Goal: Information Seeking & Learning: Find specific fact

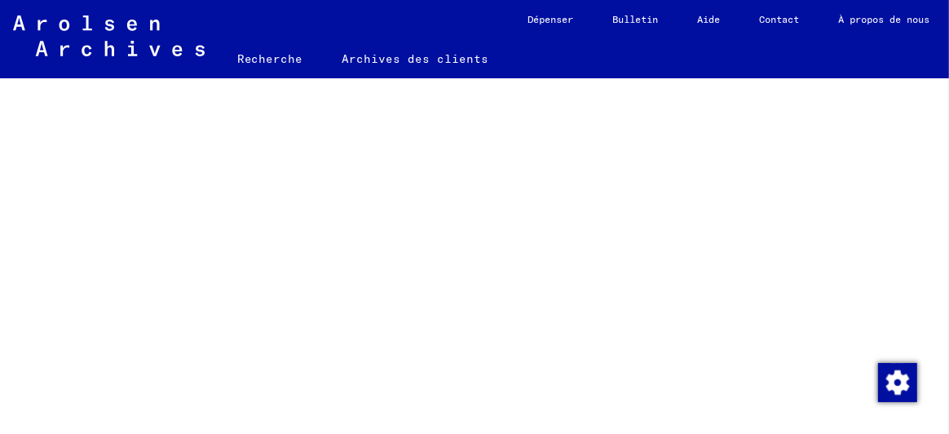
click at [262, 55] on font "Recherche" at bounding box center [270, 58] width 66 height 15
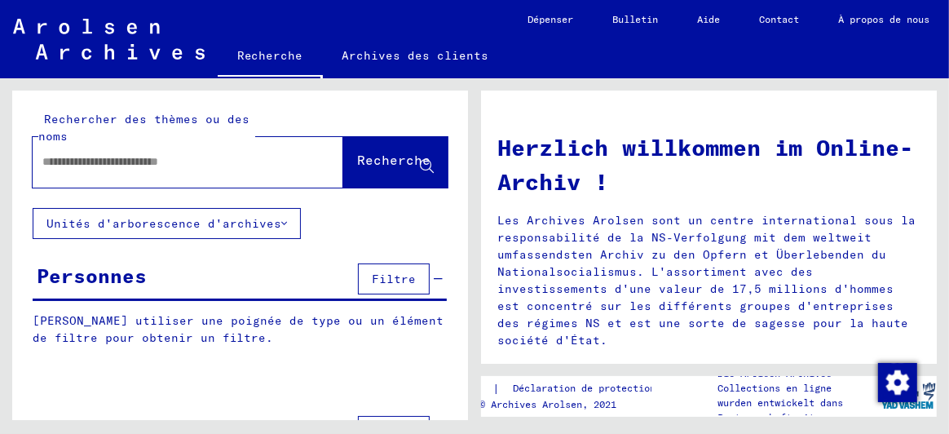
click at [87, 223] on font "Unités d'arborescence d'archives" at bounding box center [163, 223] width 235 height 15
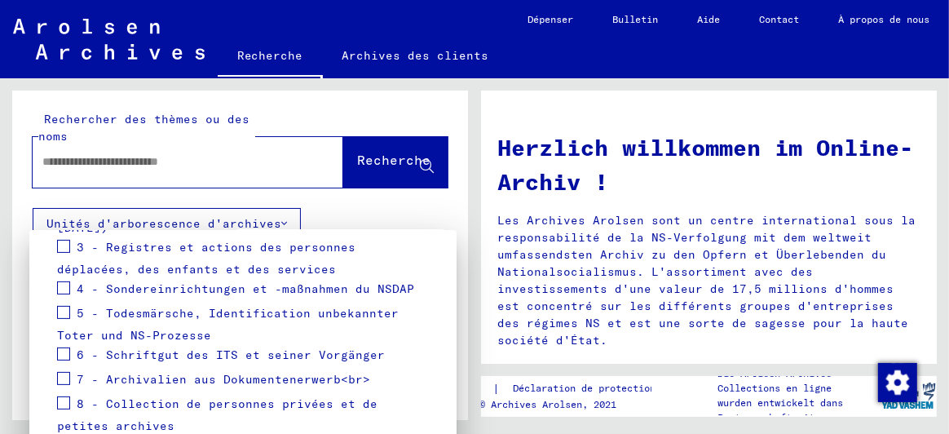
scroll to position [394, 0]
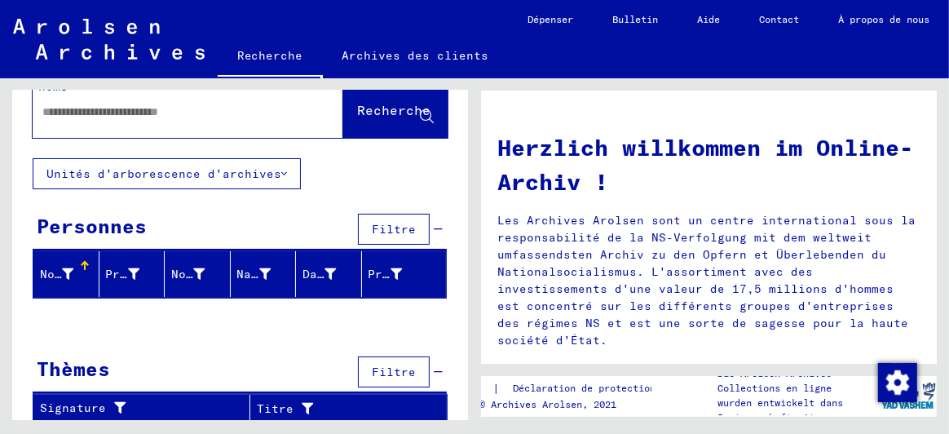
scroll to position [0, 0]
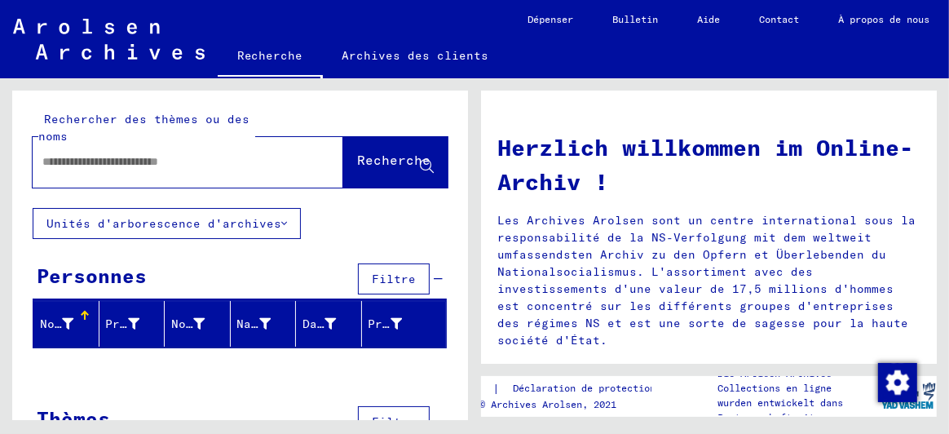
drag, startPoint x: 67, startPoint y: 161, endPoint x: 69, endPoint y: 152, distance: 9.3
click at [68, 154] on input "text" at bounding box center [168, 161] width 252 height 17
type input "********"
click at [364, 162] on font "Recherche" at bounding box center [393, 160] width 73 height 16
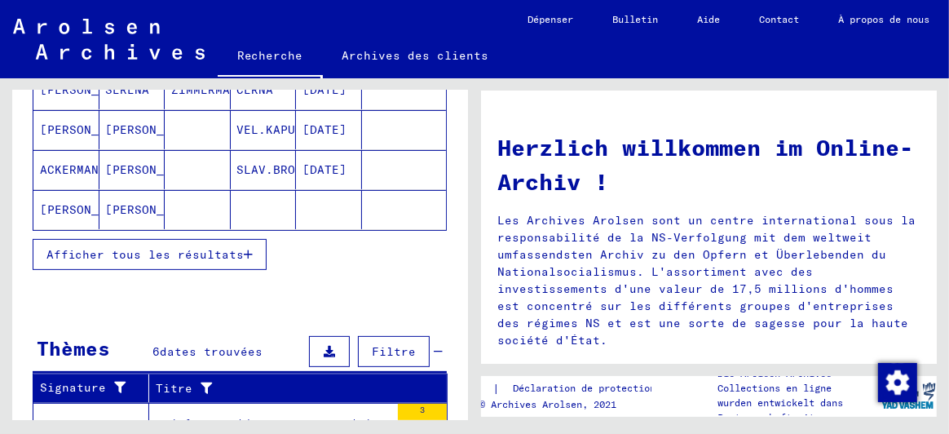
scroll to position [325, 0]
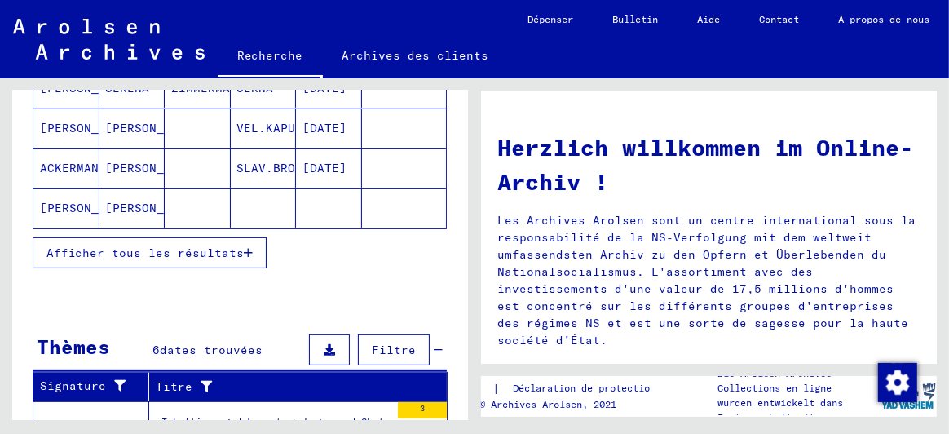
click at [183, 245] on font "Afficher tous les résultats" at bounding box center [144, 252] width 197 height 15
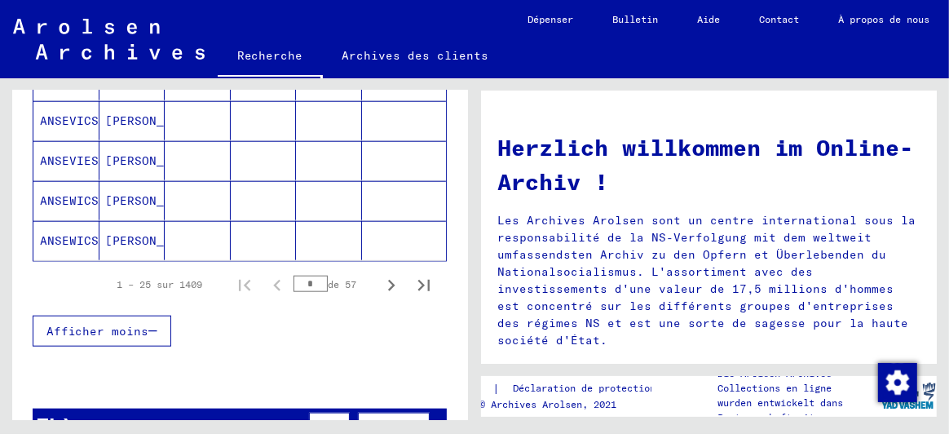
scroll to position [1140, 0]
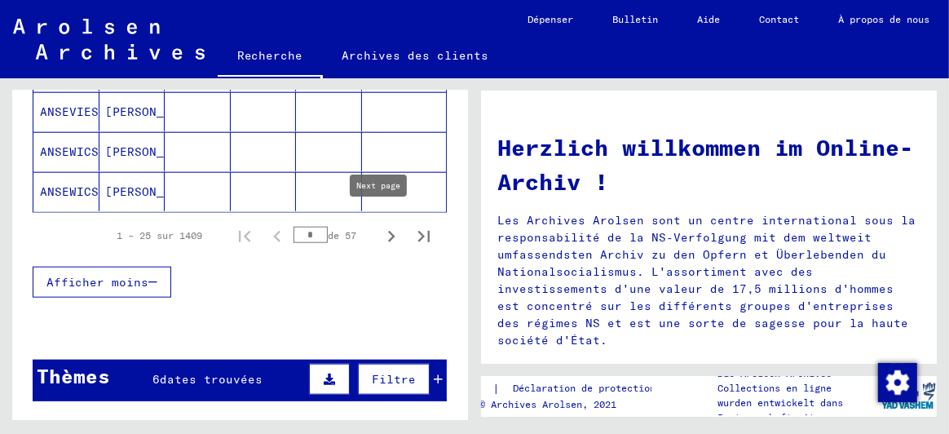
click at [380, 225] on icon "Page suivante" at bounding box center [391, 236] width 23 height 23
type input "*"
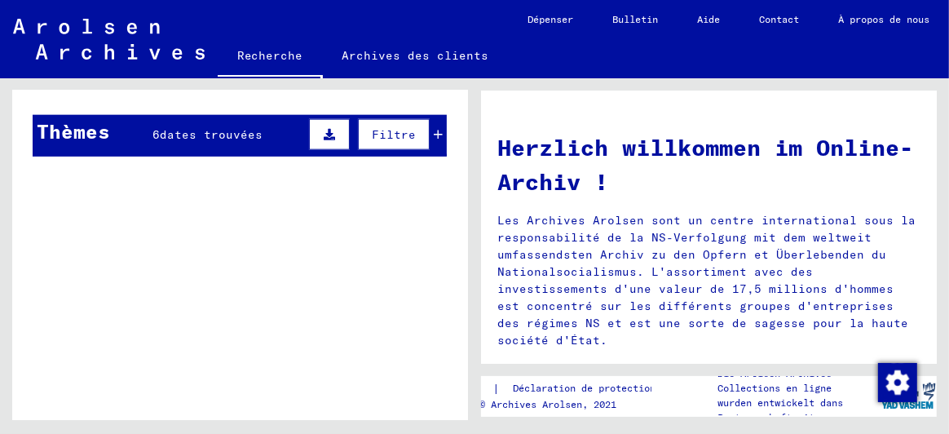
scroll to position [1385, 0]
click at [210, 127] on font "dates trouvées" at bounding box center [211, 134] width 103 height 15
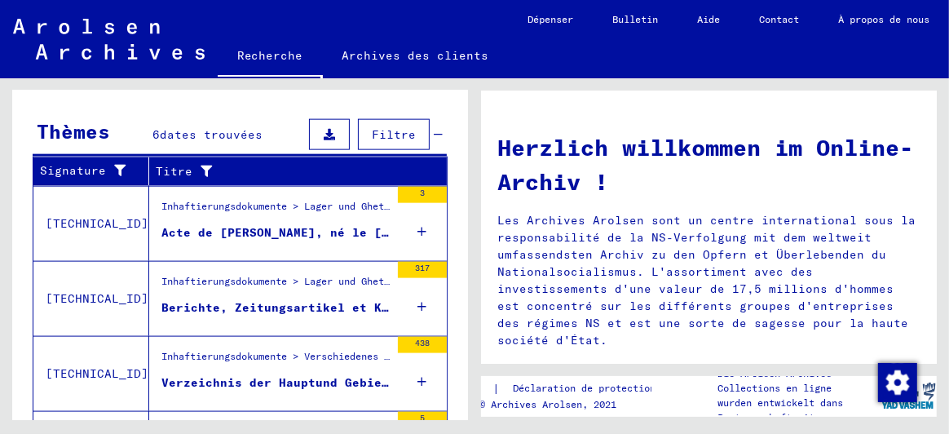
click at [318, 225] on font "Acte de [PERSON_NAME], né le [DEMOGRAPHIC_DATA], né à [GEOGRAPHIC_DATA][PERSON_…" at bounding box center [469, 232] width 616 height 15
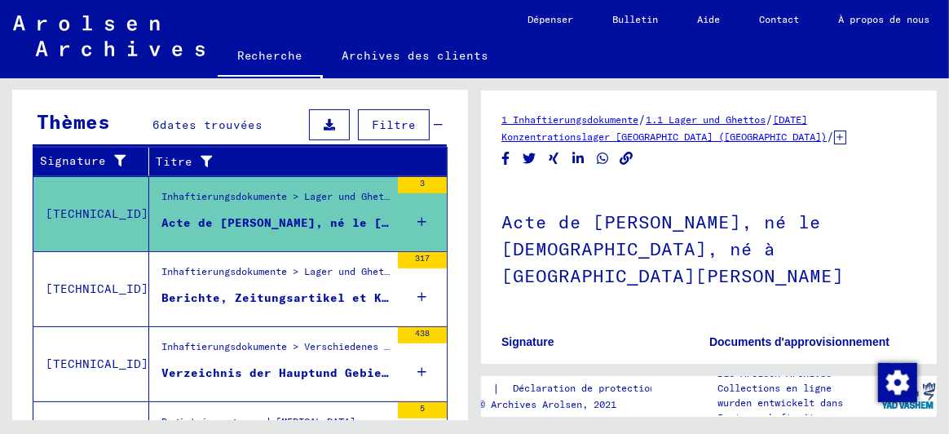
click at [317, 296] on font "Berichte, Zeitungsartikel et Korrespondenz zum KL et einzelnen Außenlagern ; Au…" at bounding box center [733, 297] width 1145 height 15
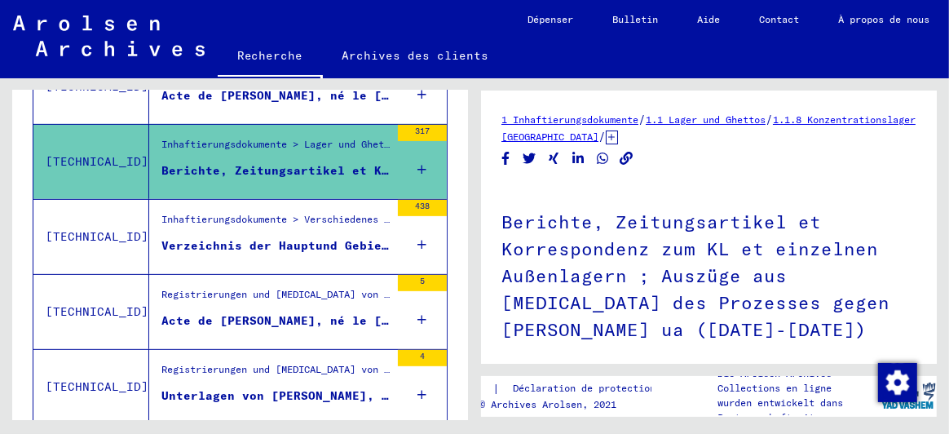
scroll to position [419, 0]
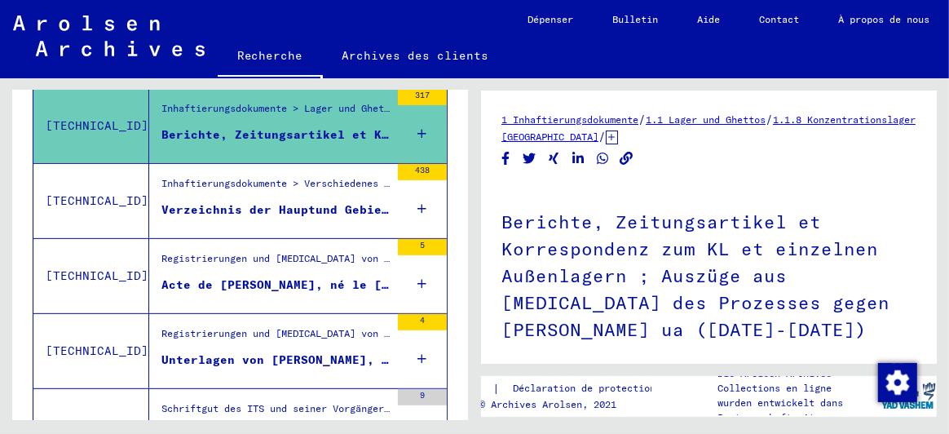
click at [304, 177] on font "Inhaftierungsdokumente > Verschiedenes > Verfolgungsmaßnahmen insbesondere auße…" at bounding box center [709, 183] width 1096 height 12
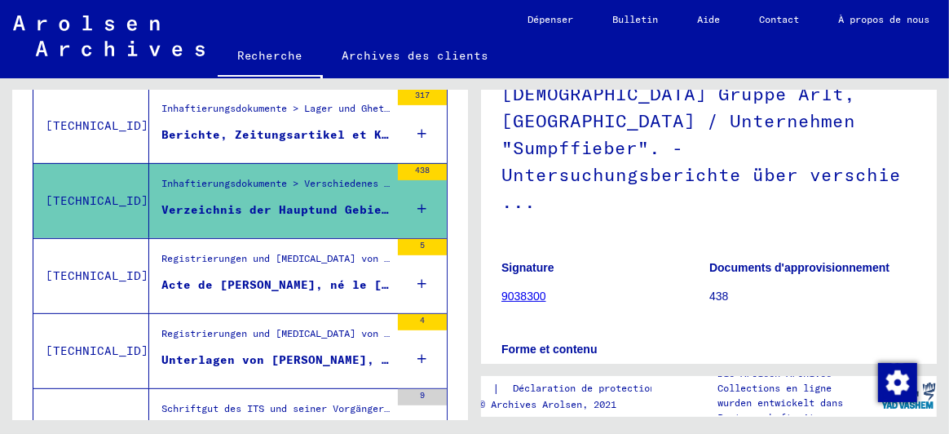
scroll to position [244, 0]
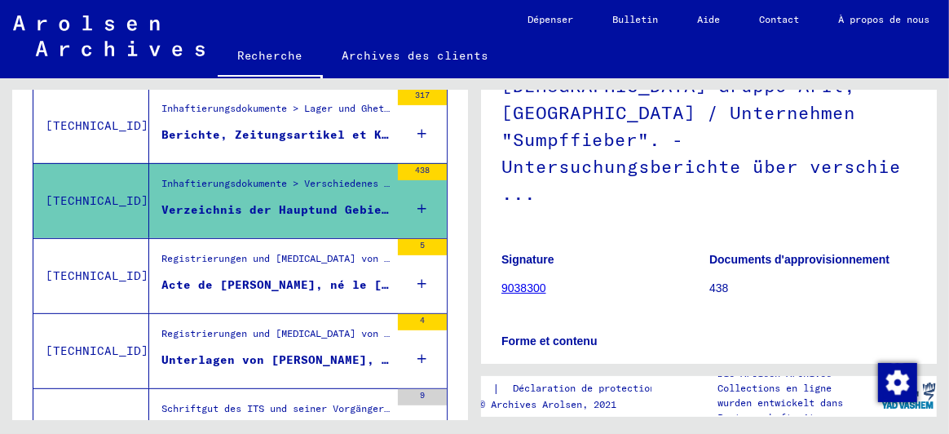
drag, startPoint x: 247, startPoint y: 289, endPoint x: 255, endPoint y: 287, distance: 8.3
click at [249, 289] on figure "Acte de [PERSON_NAME], né le [DEMOGRAPHIC_DATA], né à S.[PERSON_NAME]" at bounding box center [275, 288] width 228 height 24
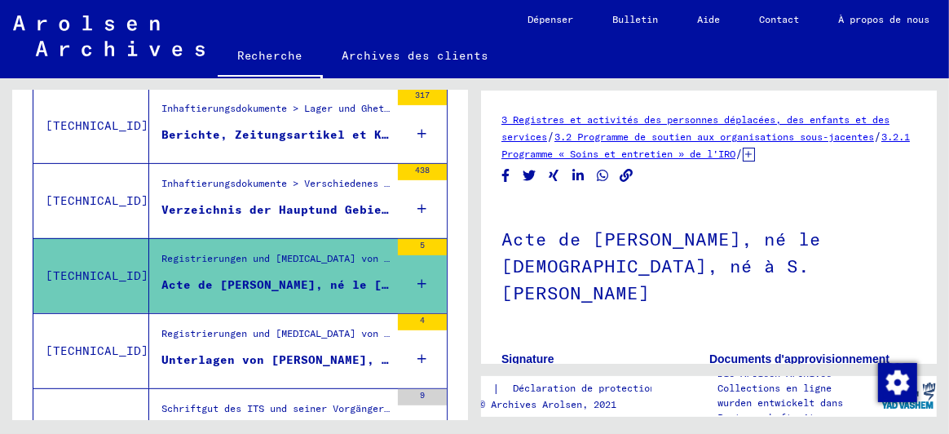
click at [278, 364] on figure "Unterlagen von [PERSON_NAME], né le [DEMOGRAPHIC_DATA], né à [PERSON_NAME] et p…" at bounding box center [275, 363] width 228 height 24
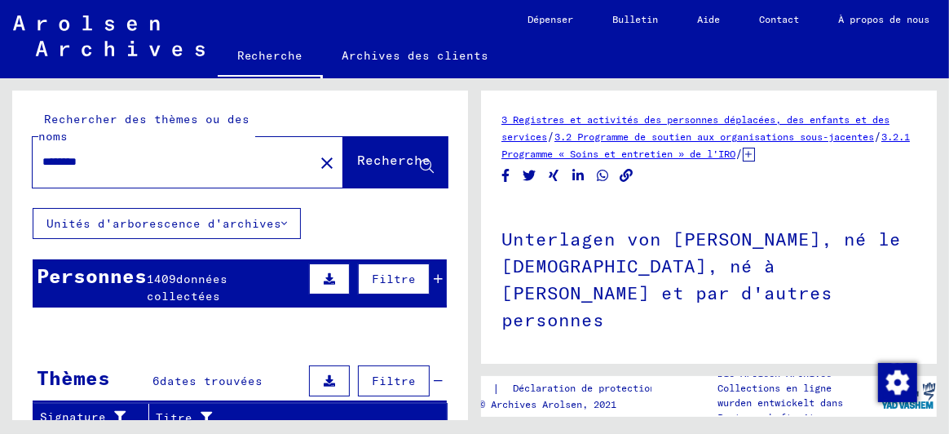
click at [86, 158] on input "********" at bounding box center [173, 161] width 262 height 17
drag, startPoint x: 95, startPoint y: 154, endPoint x: 0, endPoint y: 144, distance: 95.9
click at [0, 148] on div "Rechercher des thèmes ou des noms ******* close Recherche Unités d'arborescence…" at bounding box center [237, 249] width 474 height 342
type input "****"
drag, startPoint x: 349, startPoint y: 173, endPoint x: 355, endPoint y: 166, distance: 8.7
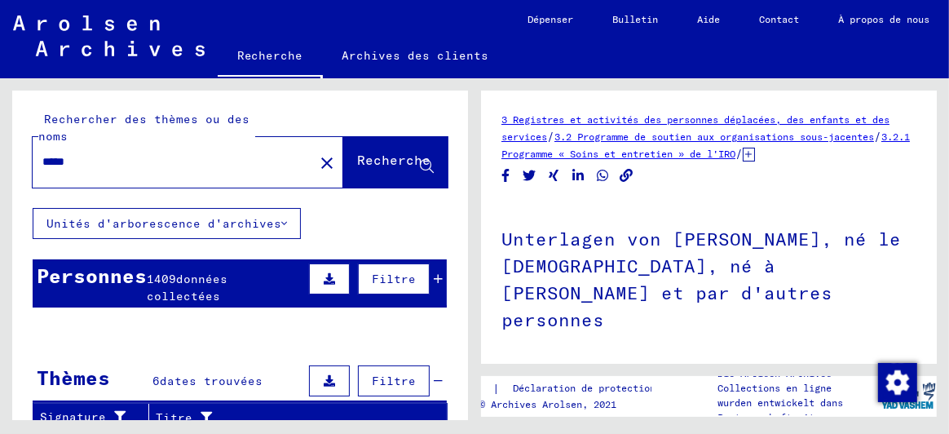
click at [349, 172] on button "Recherche" at bounding box center [395, 162] width 104 height 51
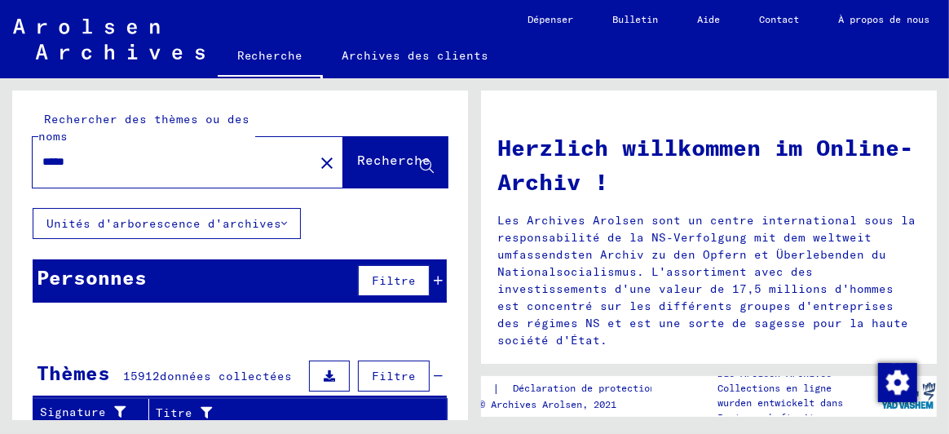
scroll to position [162, 0]
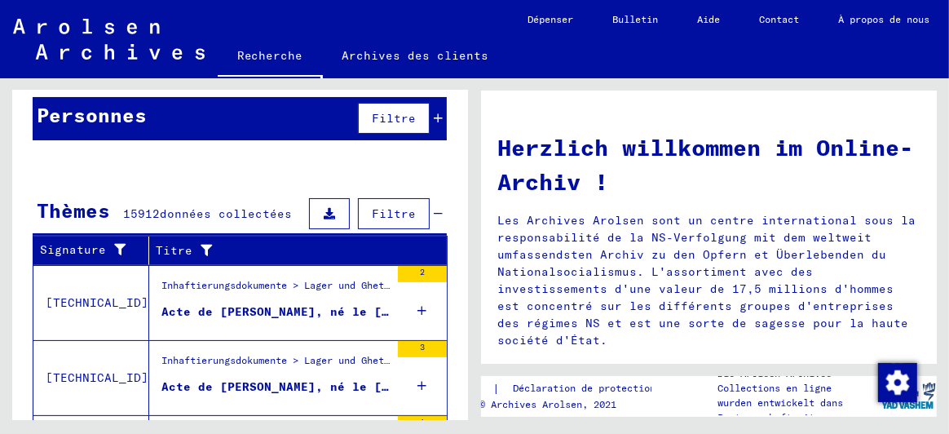
click at [311, 295] on div "Inhaftierungsdokumente > Lager und Ghettos > Konzentrationslager Herzogenbusch-…" at bounding box center [275, 289] width 228 height 23
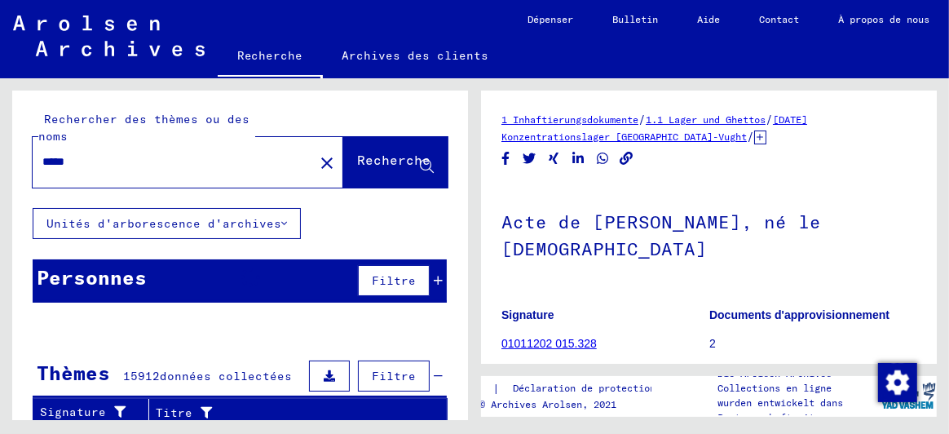
click at [82, 148] on div "****" at bounding box center [168, 161] width 271 height 37
click at [84, 149] on div "****" at bounding box center [168, 161] width 271 height 37
click at [317, 158] on mat-icon "close" at bounding box center [327, 163] width 20 height 20
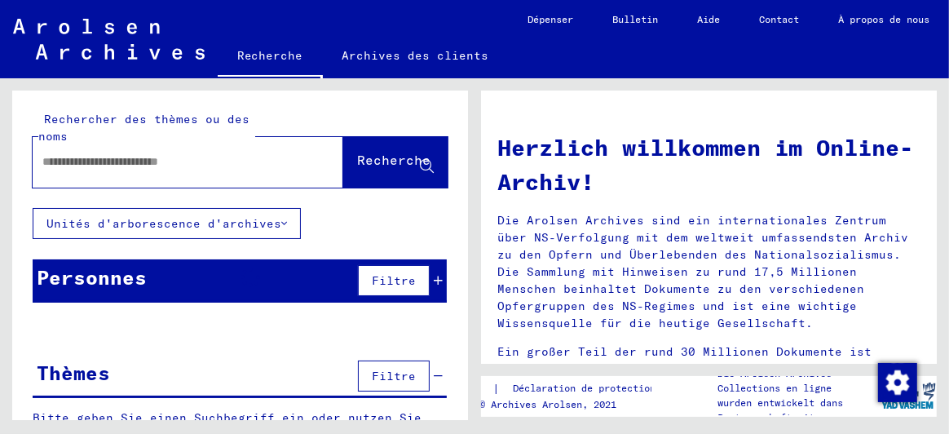
click at [118, 176] on div at bounding box center [164, 161] width 262 height 37
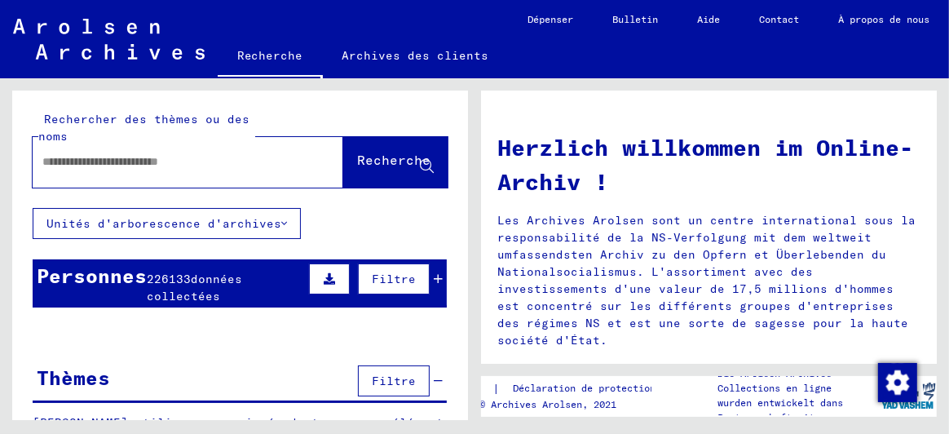
click at [90, 156] on input "text" at bounding box center [168, 161] width 252 height 17
type input "**********"
click at [380, 162] on font "Recherche" at bounding box center [393, 160] width 73 height 16
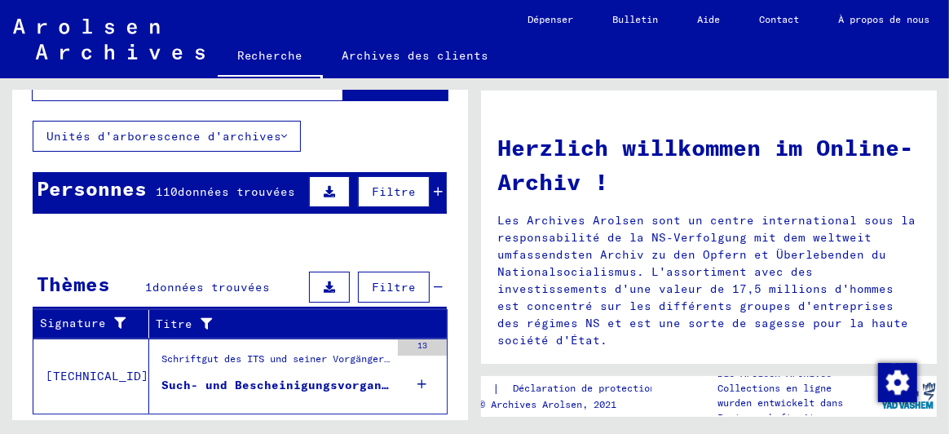
scroll to position [157, 0]
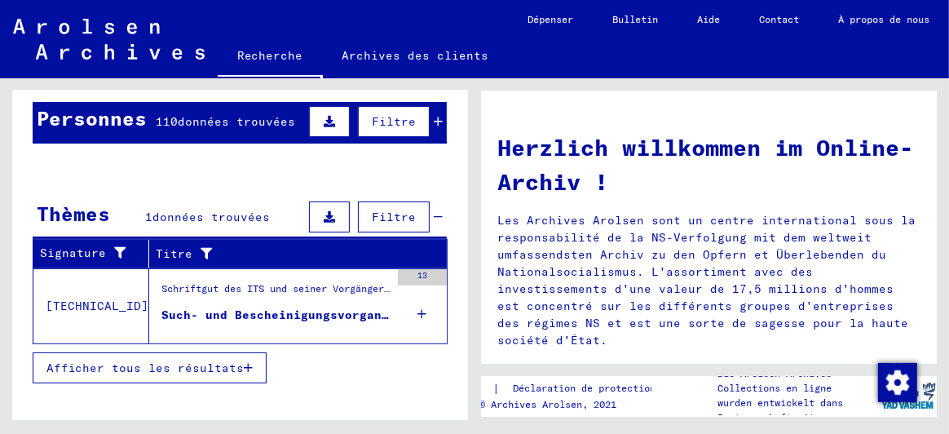
click at [308, 294] on div "Schriftgut des ITS und seiner Vorgänger > Bearbeitung von Anfragen > Fallbezoge…" at bounding box center [275, 292] width 228 height 23
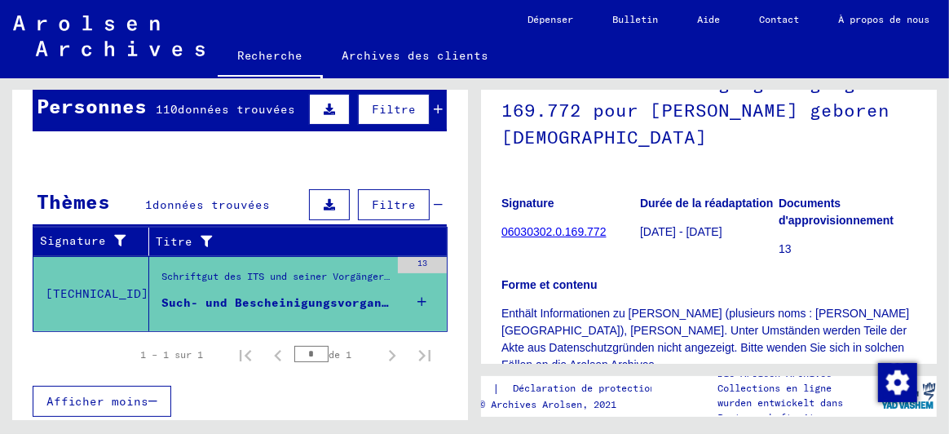
scroll to position [162, 0]
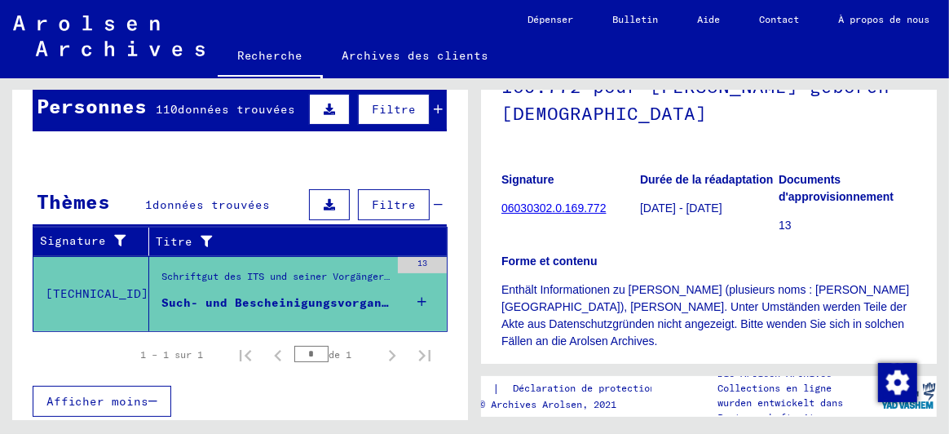
click at [560, 211] on font "06030302.0.169.772" at bounding box center [553, 207] width 104 height 13
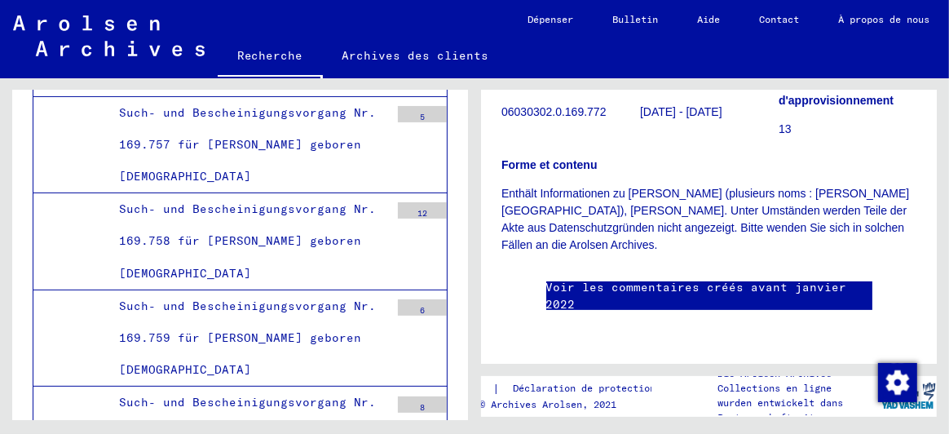
scroll to position [843, 0]
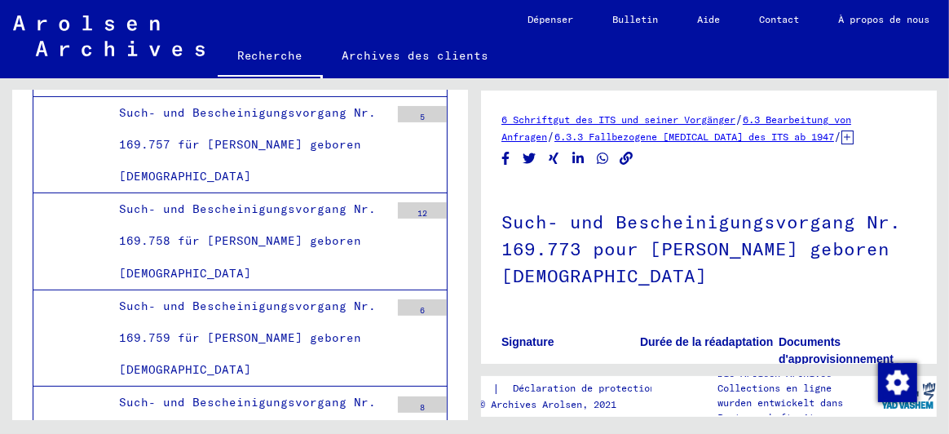
scroll to position [59182, 0]
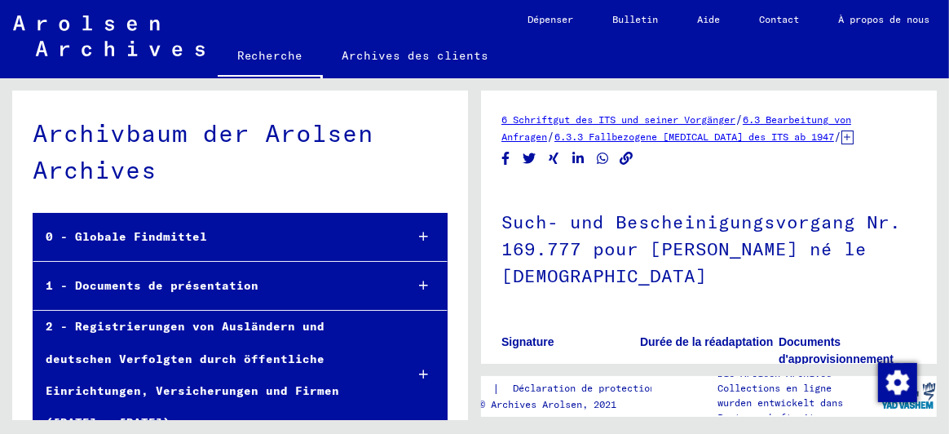
scroll to position [325, 0]
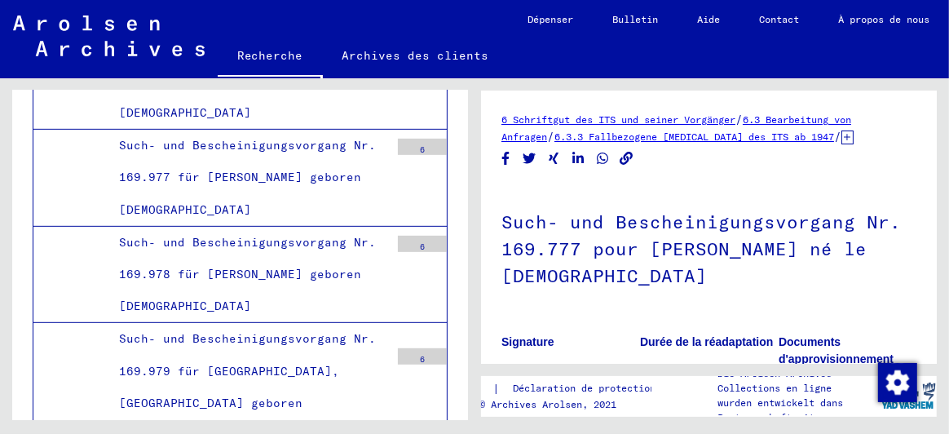
scroll to position [74921, 0]
click at [271, 57] on font "Recherche" at bounding box center [270, 55] width 66 height 15
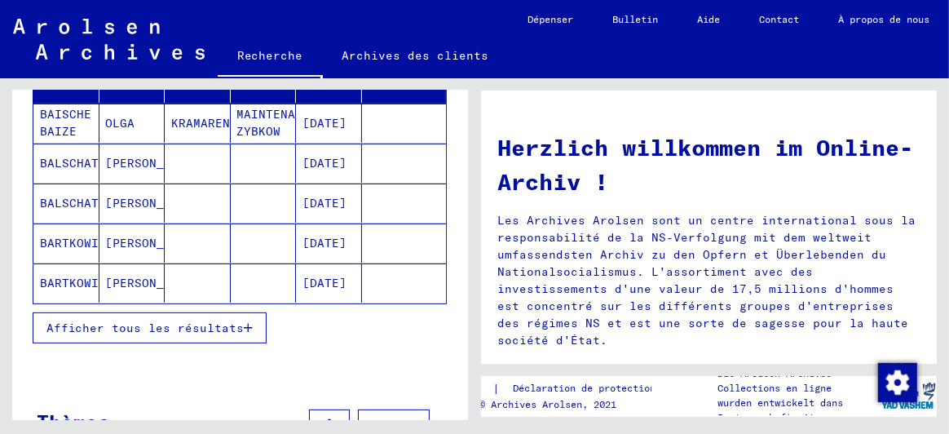
scroll to position [254, 0]
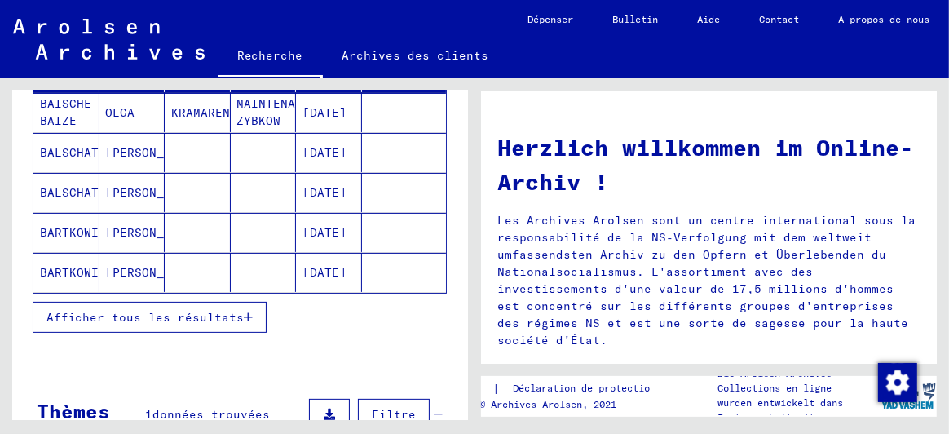
click at [217, 310] on font "Afficher tous les résultats" at bounding box center [144, 317] width 197 height 15
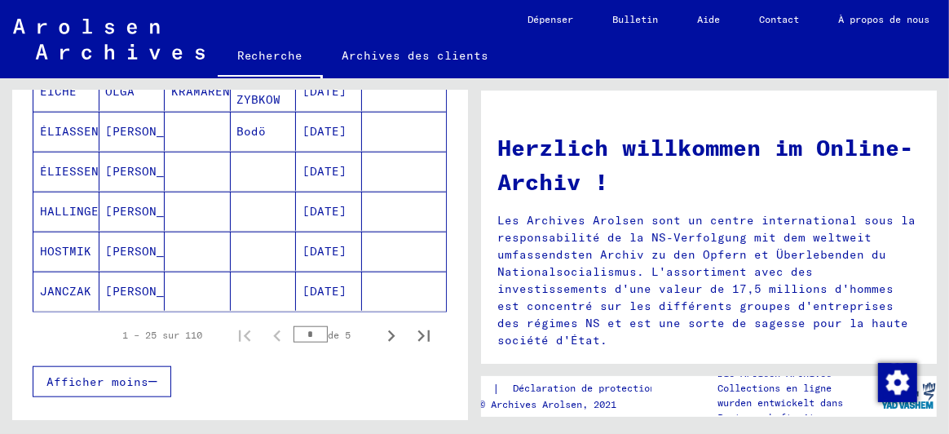
scroll to position [1070, 0]
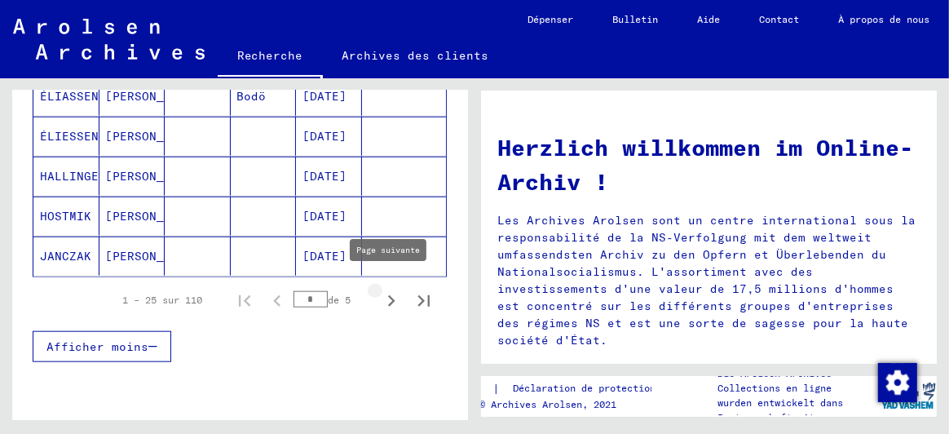
click at [388, 295] on icon "Page suivante" at bounding box center [391, 300] width 7 height 11
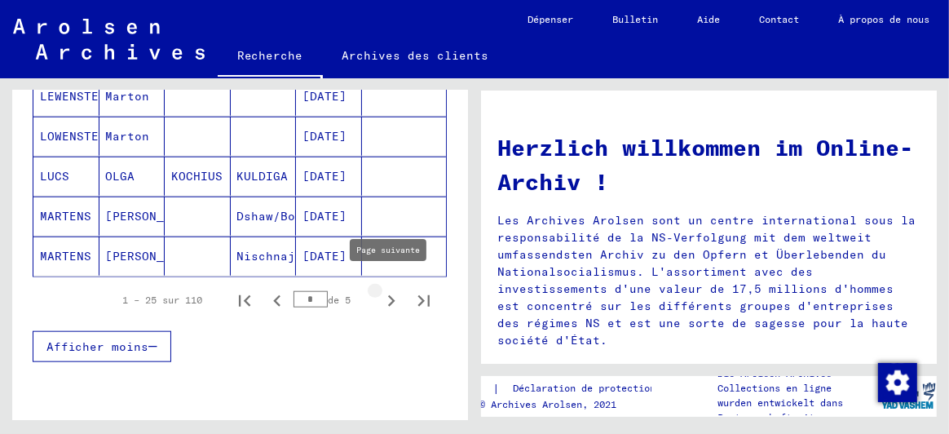
click at [380, 290] on icon "Page suivante" at bounding box center [391, 300] width 23 height 23
type input "*"
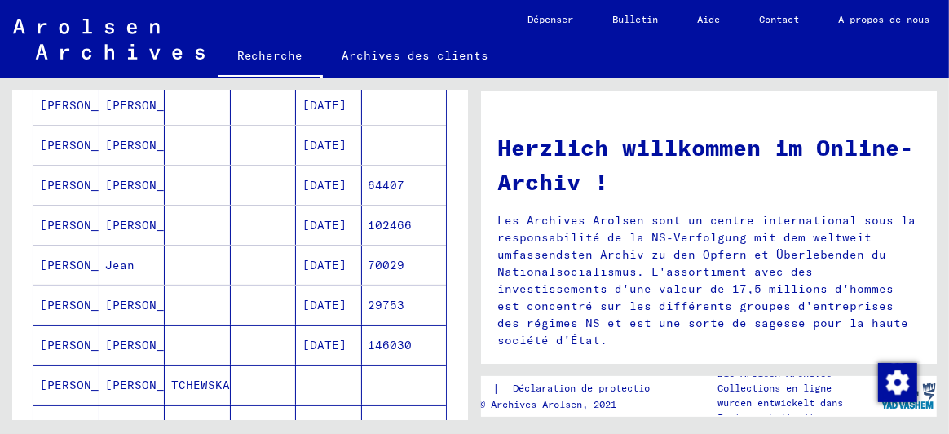
scroll to position [336, 0]
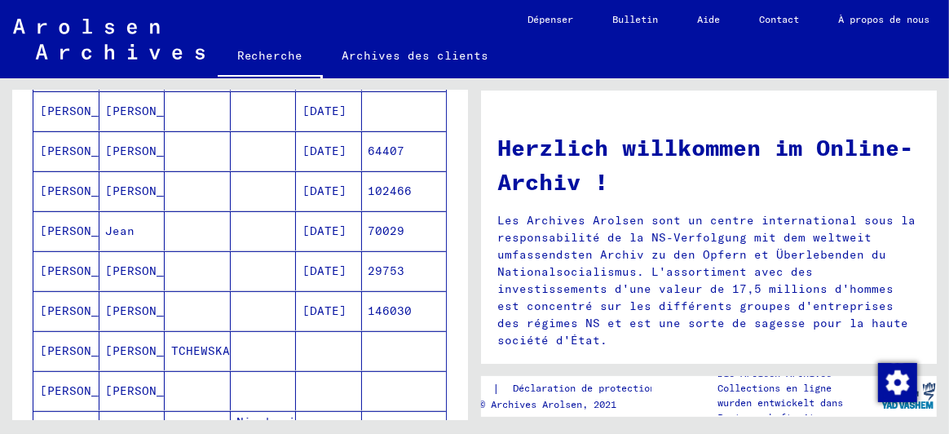
click at [106, 346] on font "[PERSON_NAME]" at bounding box center [153, 350] width 95 height 15
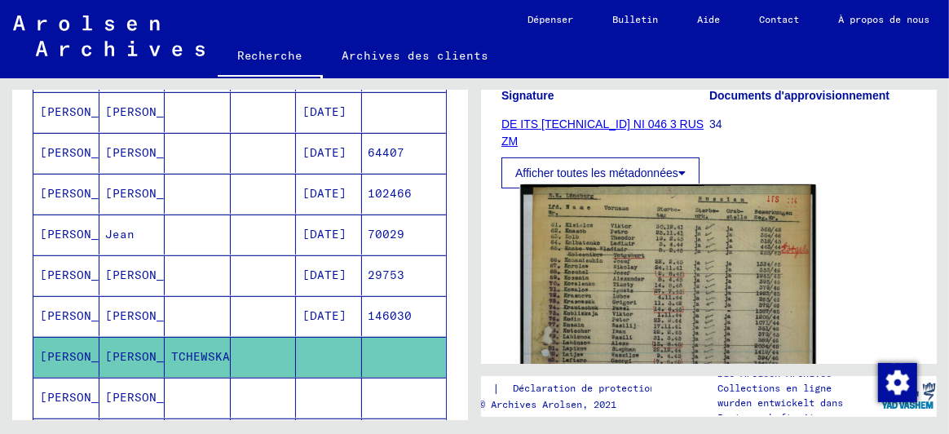
scroll to position [325, 0]
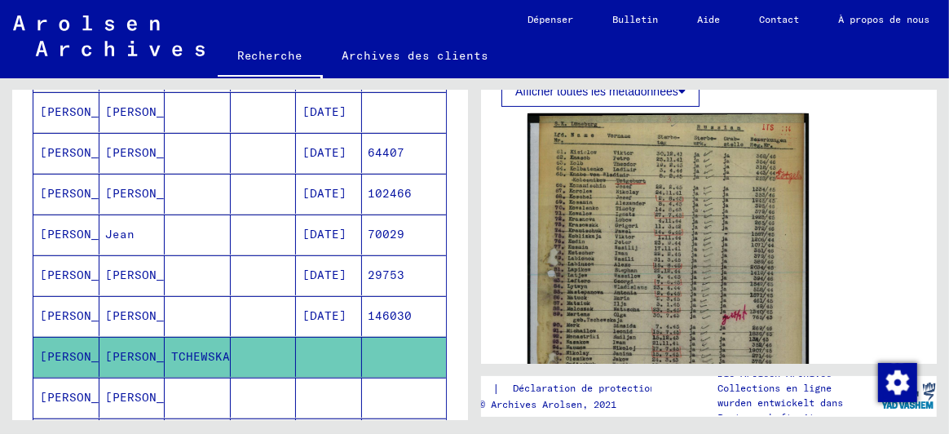
click at [130, 390] on font "[PERSON_NAME]" at bounding box center [153, 397] width 95 height 15
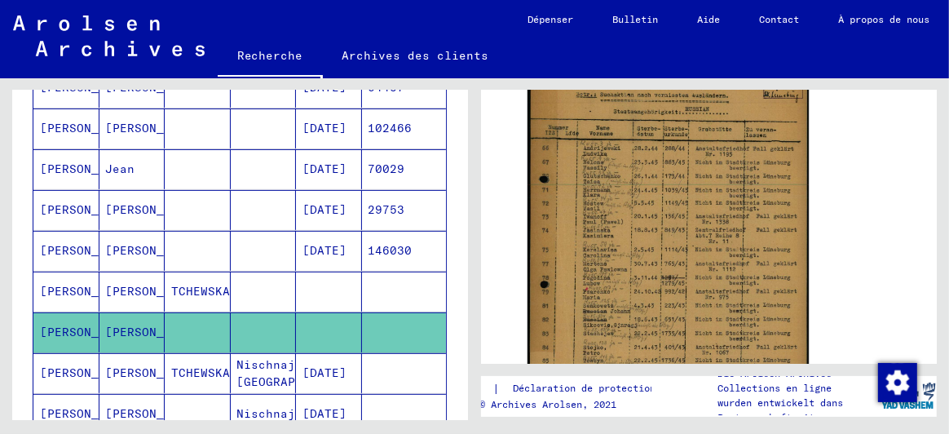
scroll to position [500, 0]
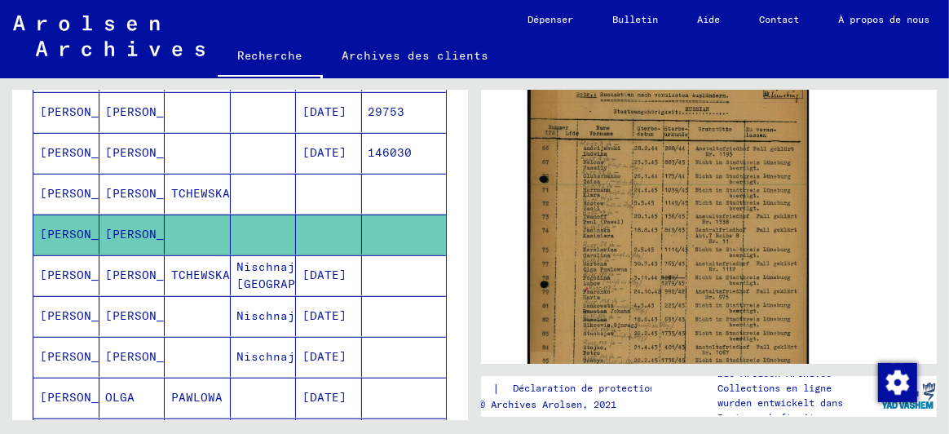
click at [278, 266] on font "Nischnaja [GEOGRAPHIC_DATA]" at bounding box center [299, 275] width 125 height 34
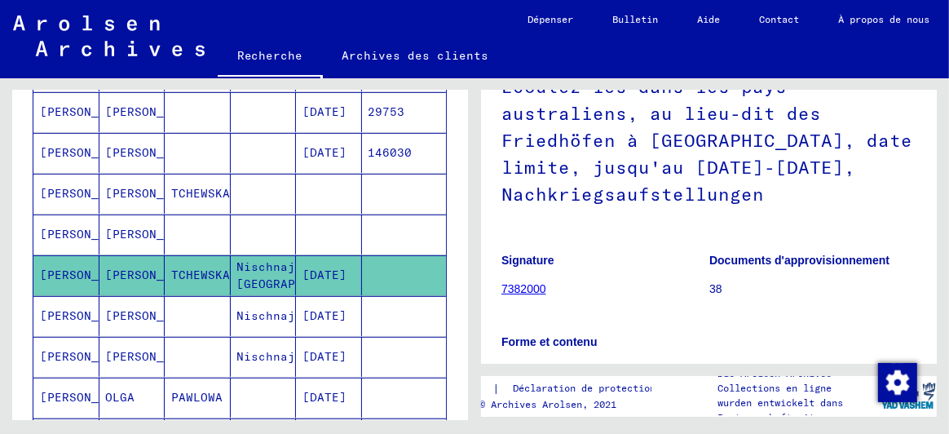
scroll to position [244, 0]
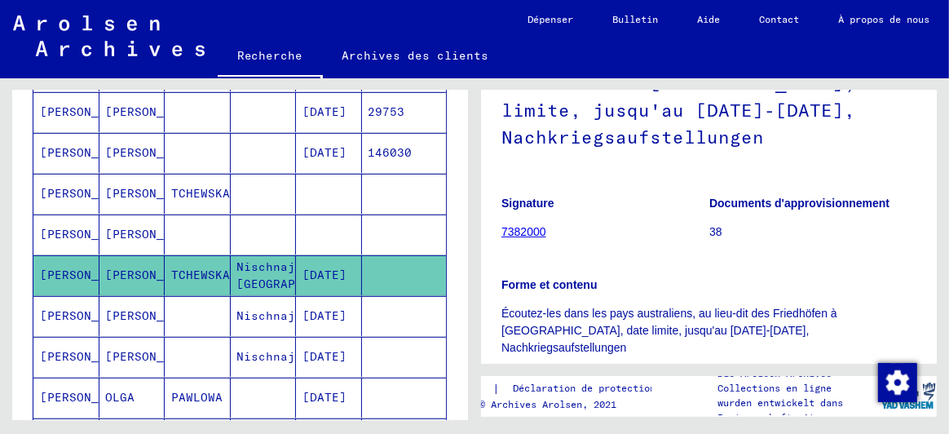
click at [527, 232] on font "7382000" at bounding box center [523, 231] width 45 height 13
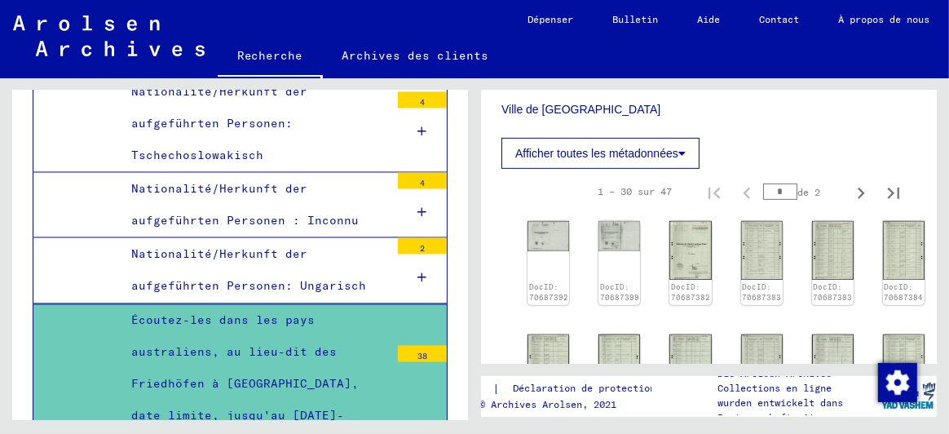
scroll to position [570, 0]
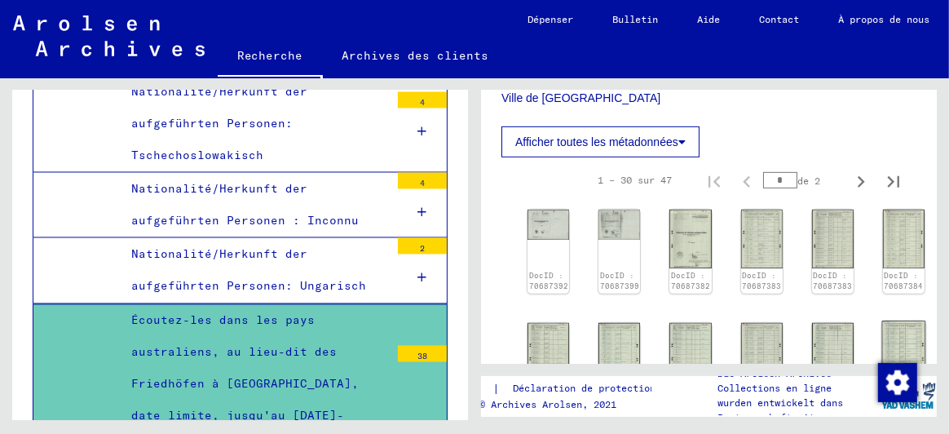
click at [882, 328] on img at bounding box center [904, 351] width 44 height 62
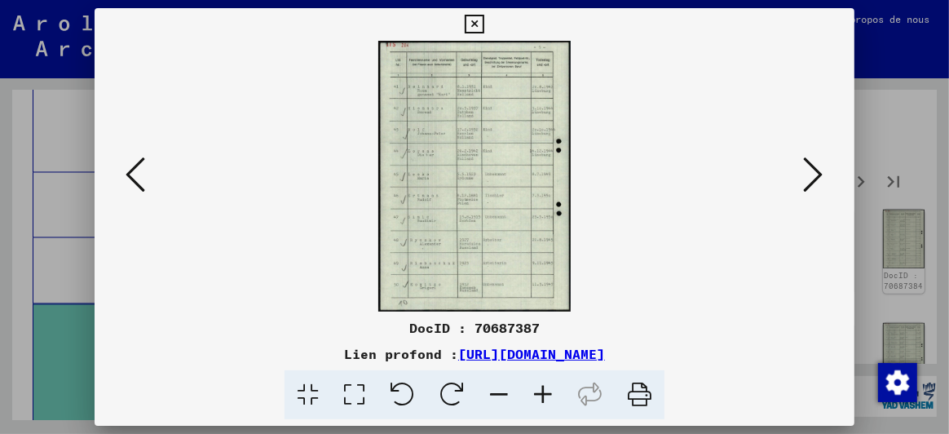
click at [823, 170] on icon at bounding box center [814, 174] width 20 height 39
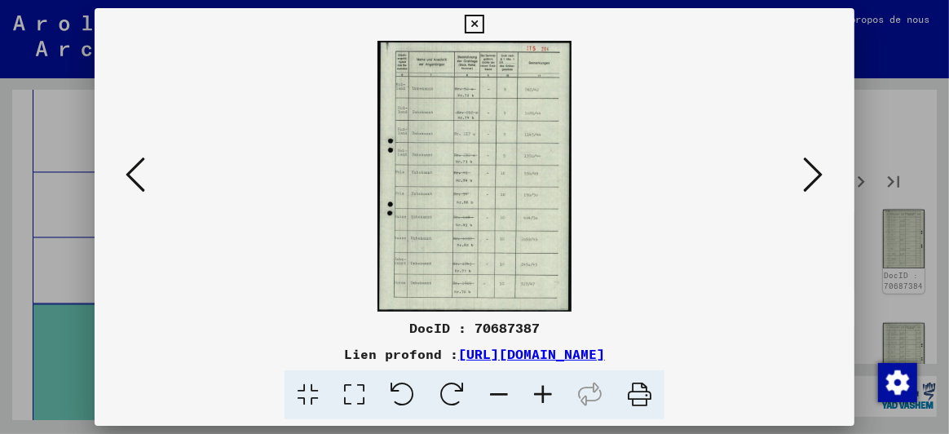
click at [828, 170] on div at bounding box center [474, 176] width 759 height 271
drag, startPoint x: 124, startPoint y: 175, endPoint x: 132, endPoint y: 170, distance: 9.5
click at [124, 174] on button at bounding box center [135, 175] width 29 height 46
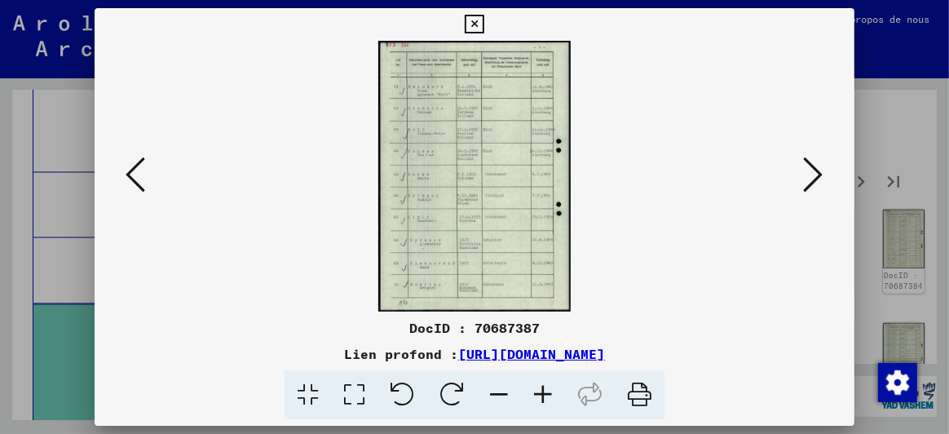
click at [134, 170] on icon at bounding box center [136, 174] width 20 height 39
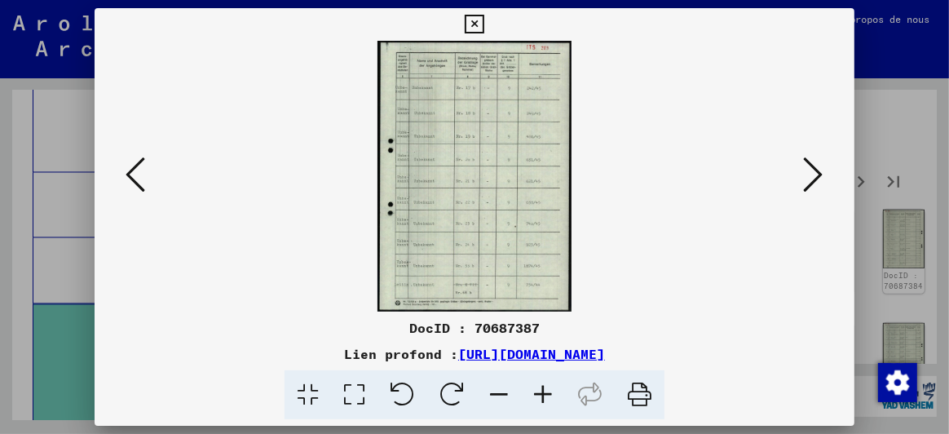
click at [136, 168] on icon at bounding box center [136, 174] width 20 height 39
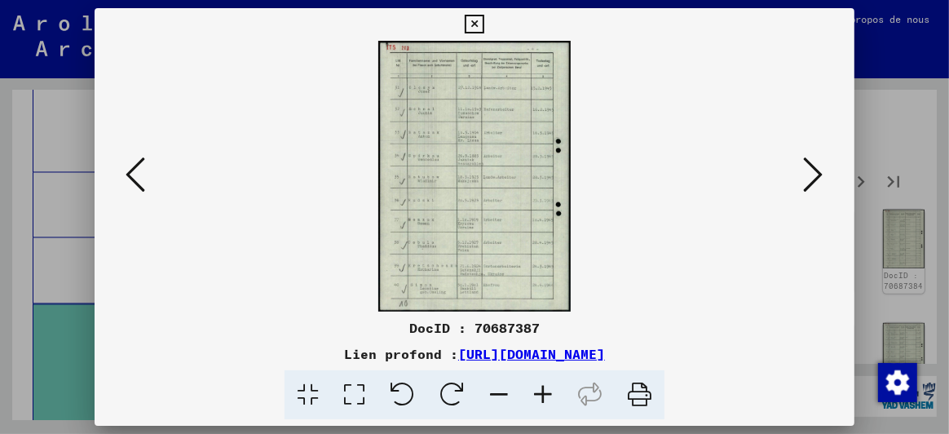
click at [139, 165] on icon at bounding box center [136, 174] width 20 height 39
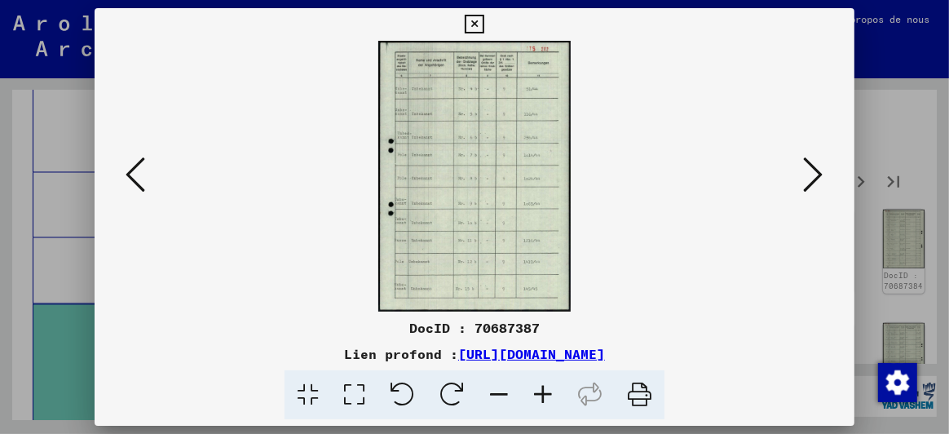
click at [139, 165] on icon at bounding box center [136, 174] width 20 height 39
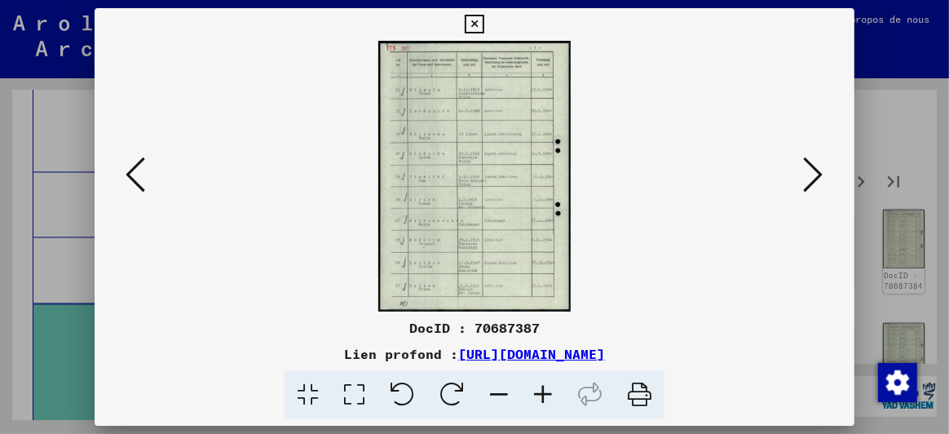
click at [141, 165] on icon at bounding box center [136, 174] width 20 height 39
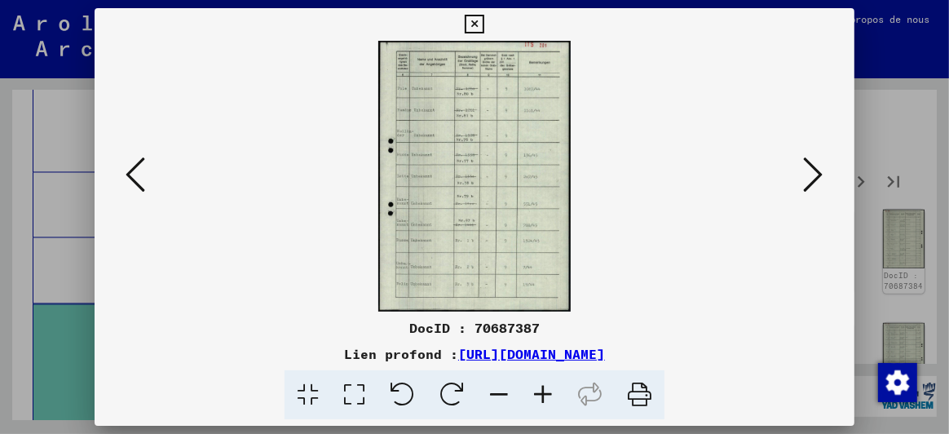
click at [141, 165] on icon at bounding box center [136, 174] width 20 height 39
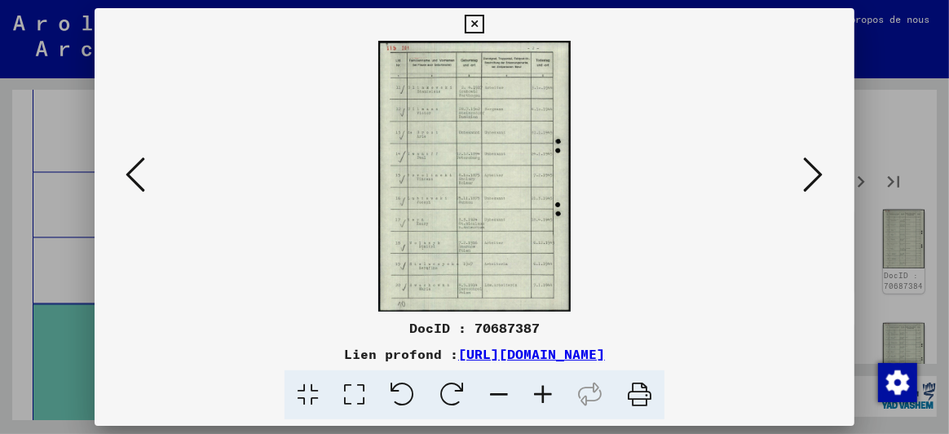
click at [477, 18] on icon at bounding box center [474, 25] width 19 height 20
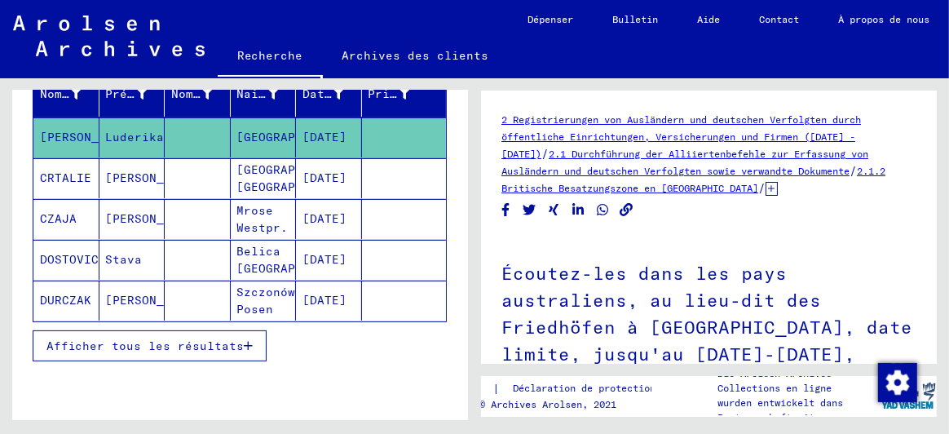
scroll to position [297, 0]
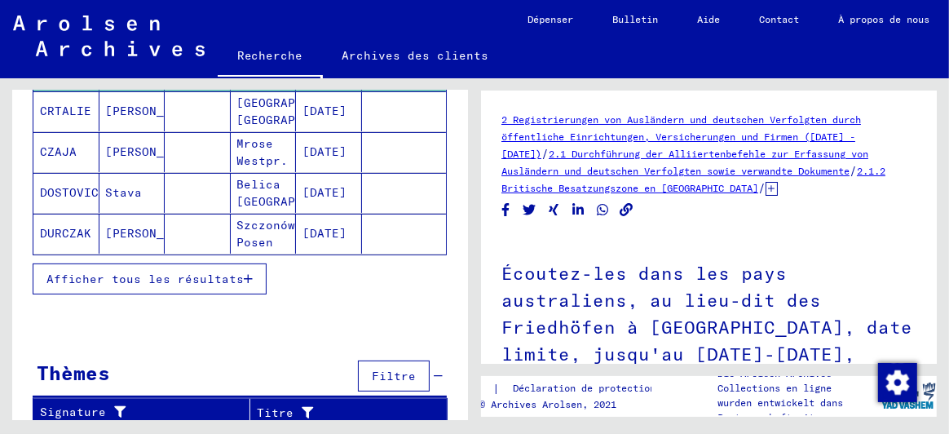
click at [148, 271] on font "Afficher tous les résultats" at bounding box center [144, 278] width 197 height 15
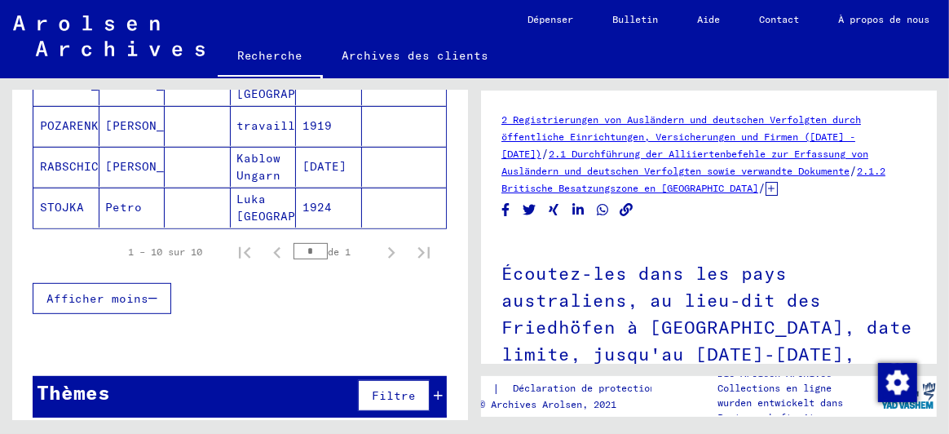
scroll to position [530, 0]
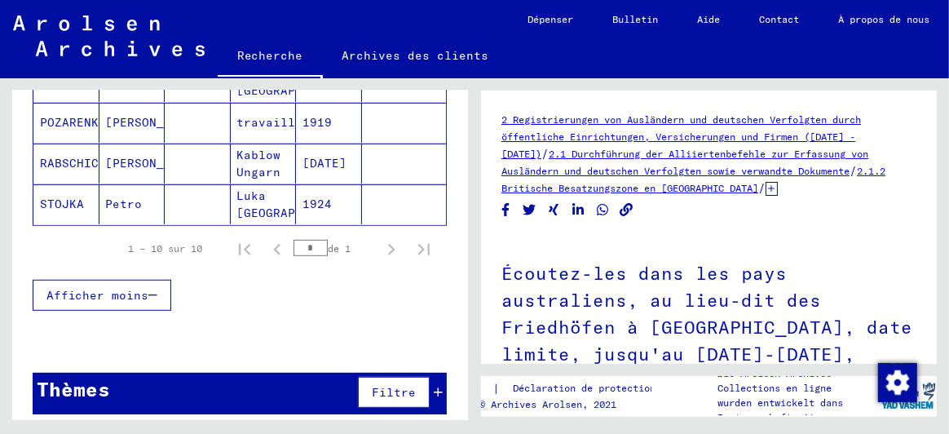
click at [139, 384] on div "Thèmes Filtre" at bounding box center [240, 394] width 414 height 42
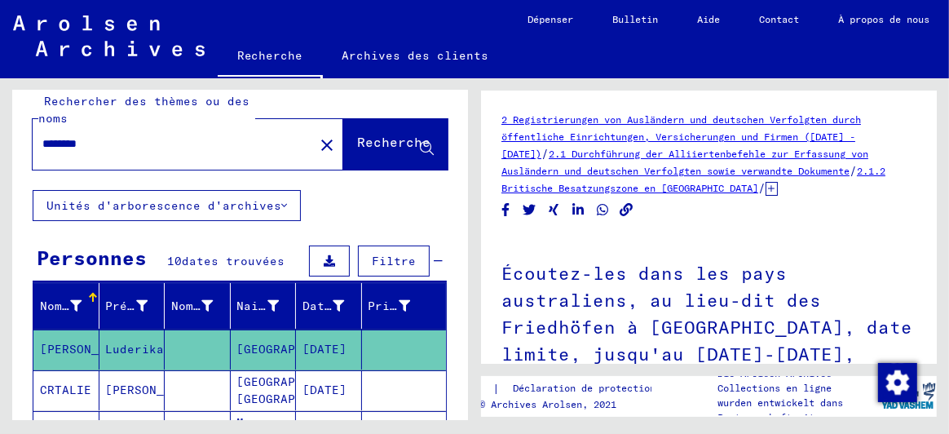
scroll to position [0, 0]
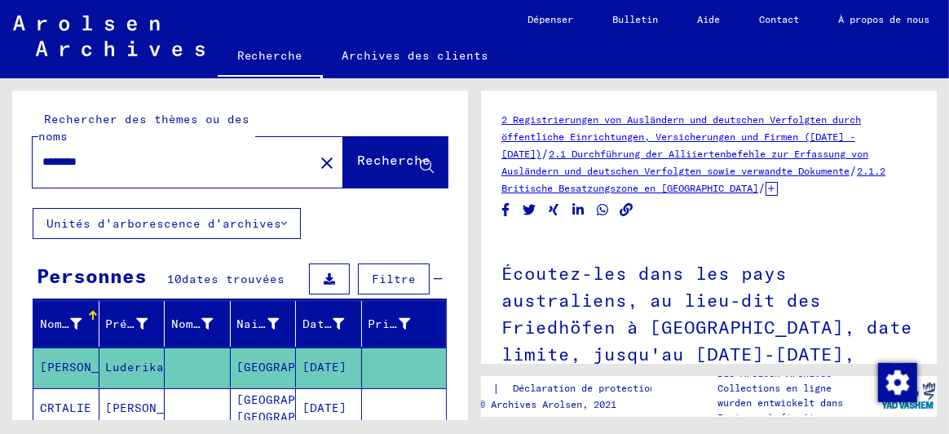
click at [102, 157] on input "********" at bounding box center [173, 161] width 262 height 17
drag, startPoint x: 102, startPoint y: 157, endPoint x: 0, endPoint y: 168, distance: 102.5
click at [0, 169] on div "Rechercher des thèmes ou des noms ******** close Recherche Unités d'arborescenc…" at bounding box center [237, 249] width 474 height 342
click at [357, 158] on font "Recherche" at bounding box center [393, 160] width 73 height 16
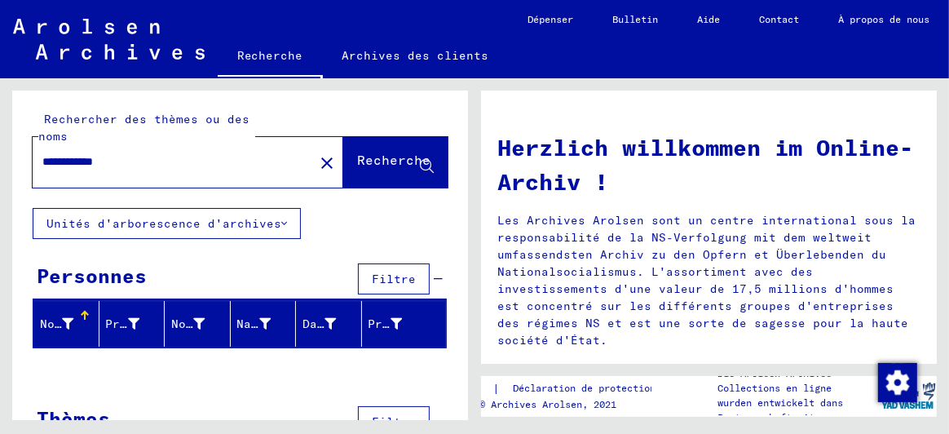
drag, startPoint x: 92, startPoint y: 161, endPoint x: 179, endPoint y: 128, distance: 92.4
click at [179, 161] on input "**********" at bounding box center [168, 161] width 252 height 17
type input "*******"
click at [357, 160] on font "Recherche" at bounding box center [393, 160] width 73 height 16
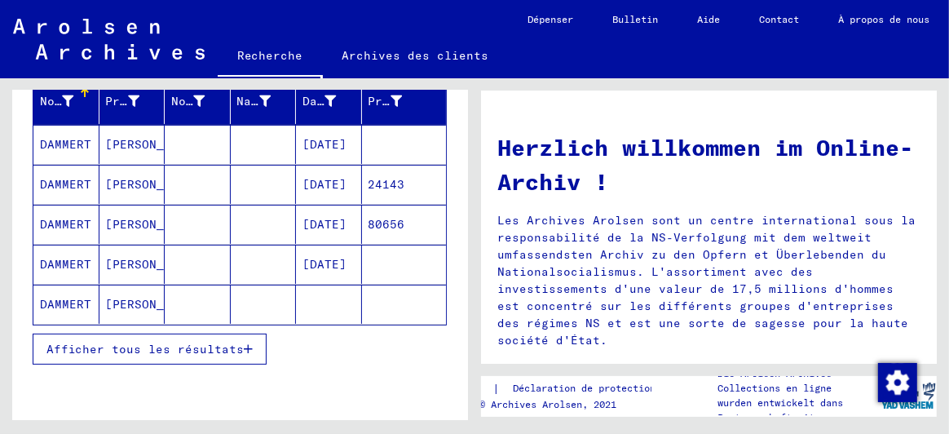
scroll to position [244, 0]
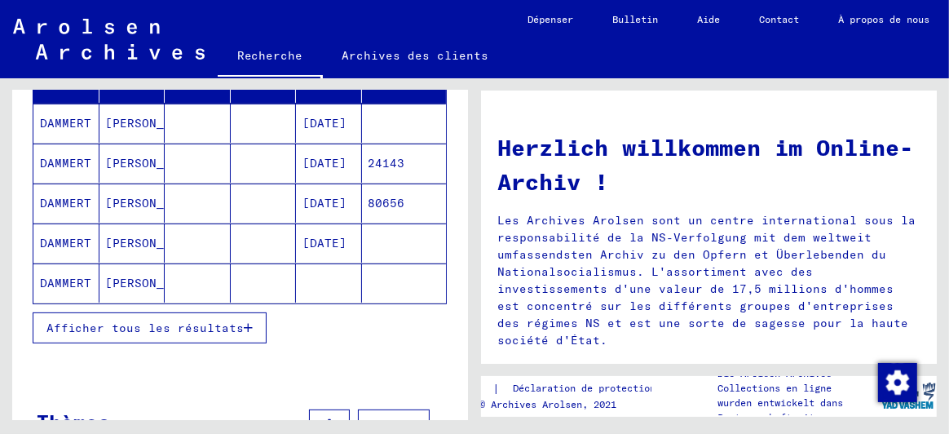
click at [185, 322] on font "Afficher tous les résultats" at bounding box center [144, 327] width 197 height 15
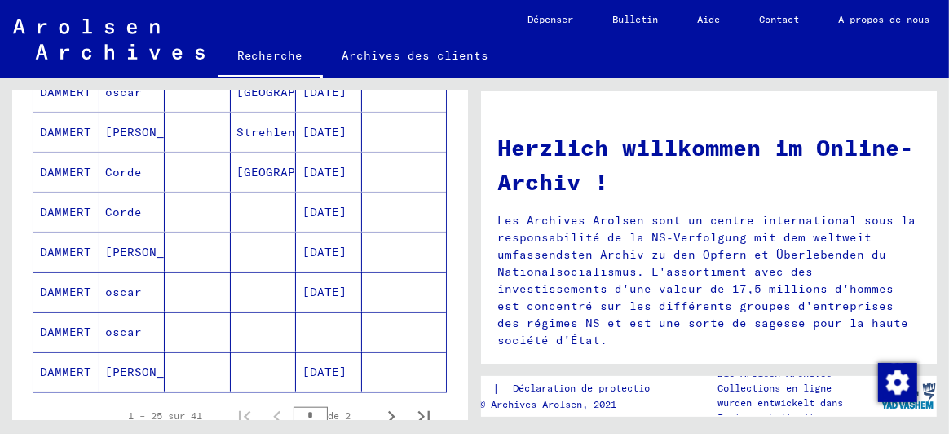
scroll to position [977, 0]
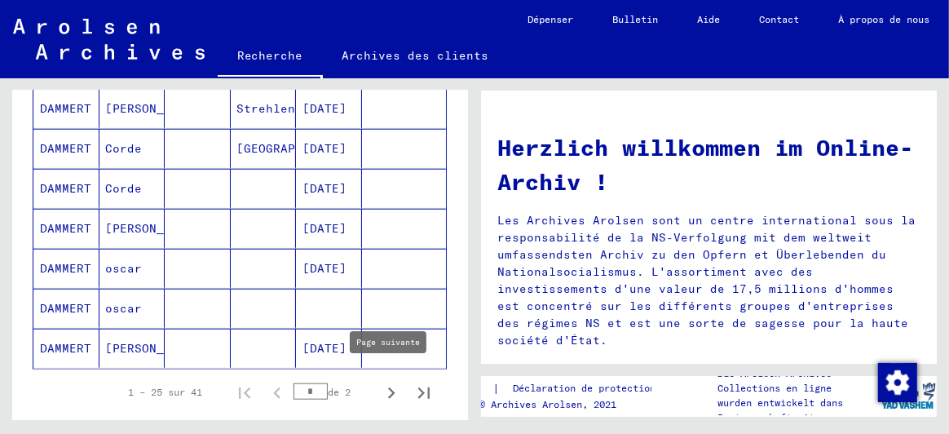
click at [388, 387] on icon "Page suivante" at bounding box center [391, 392] width 7 height 11
type input "*"
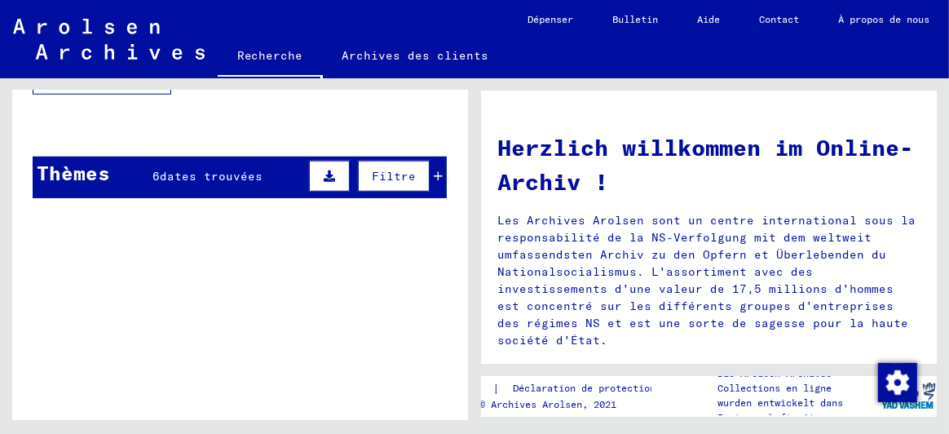
click at [224, 169] on font "dates trouvées" at bounding box center [211, 176] width 103 height 15
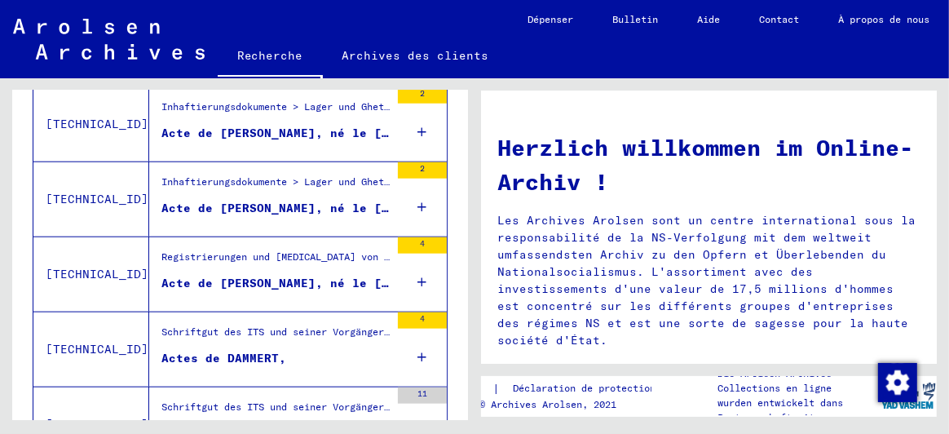
scroll to position [1140, 0]
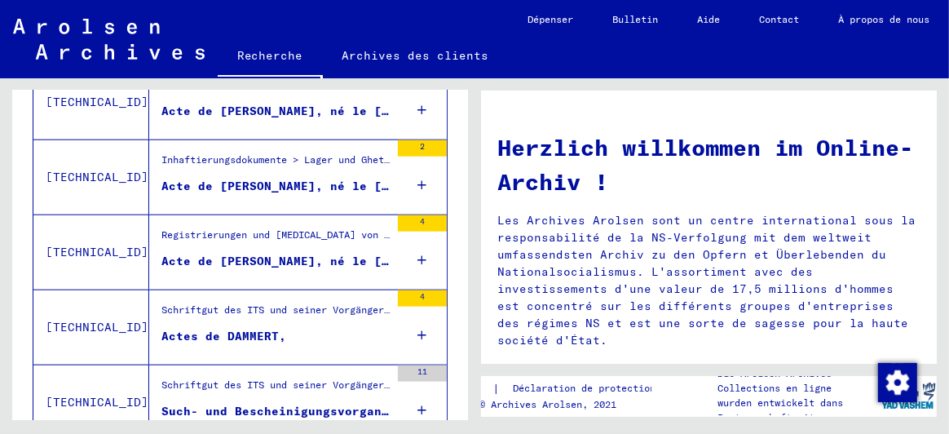
click at [244, 315] on mat-grid-list "Schriftgut des ITS und seiner Vorgänger > Bearbeitung von Anfragen > Suchvorgän…" at bounding box center [275, 327] width 228 height 50
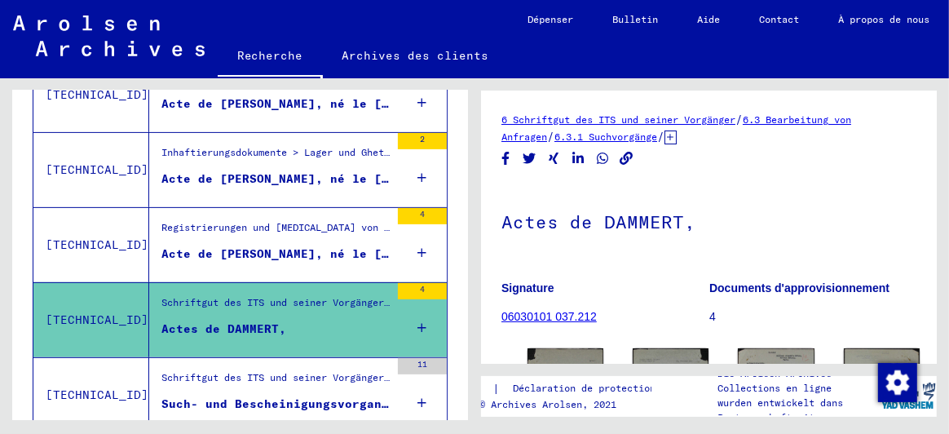
click at [562, 320] on font "06030101 037.212" at bounding box center [548, 316] width 95 height 13
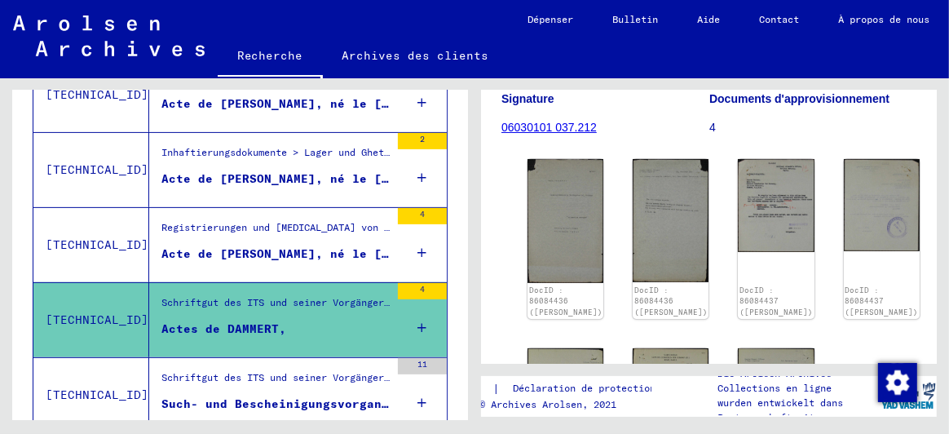
scroll to position [244, 0]
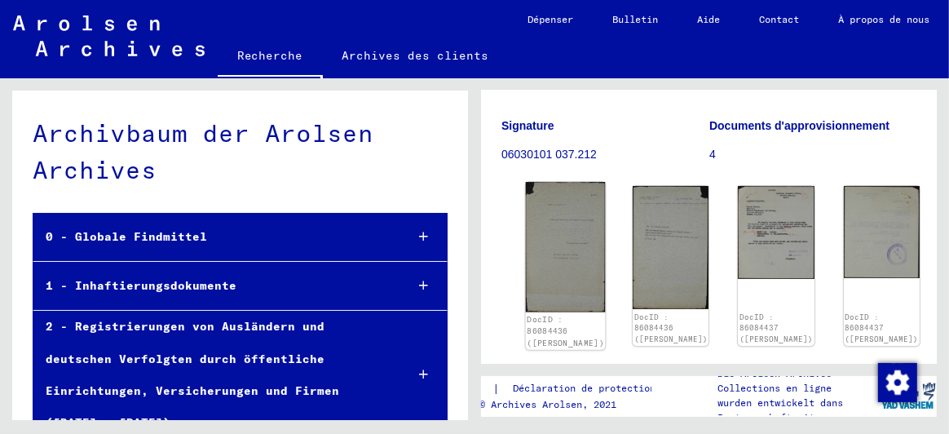
scroll to position [19744, 0]
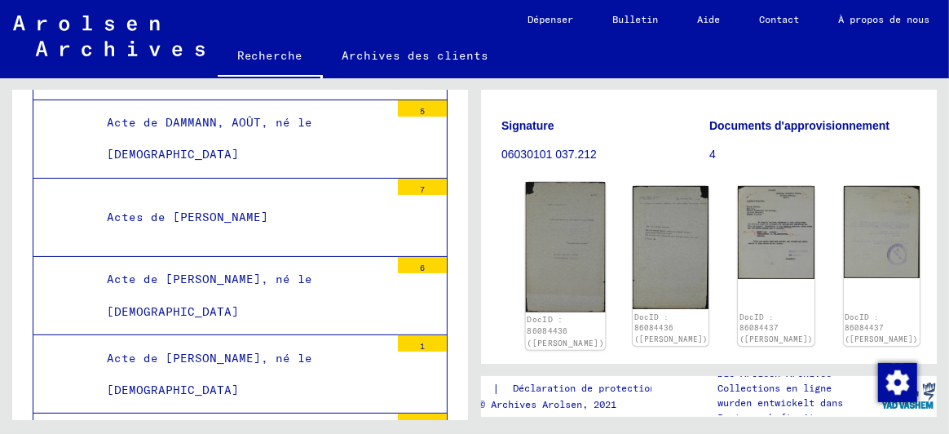
click at [557, 245] on img at bounding box center [566, 247] width 80 height 130
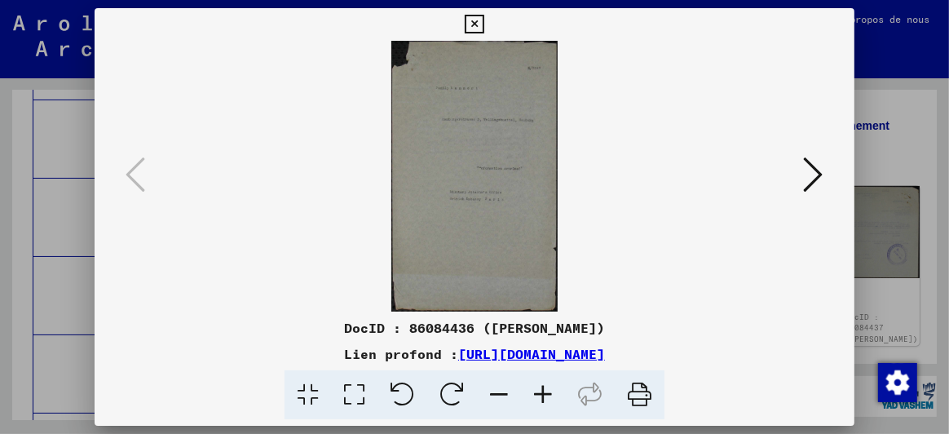
click at [819, 169] on icon at bounding box center [814, 174] width 20 height 39
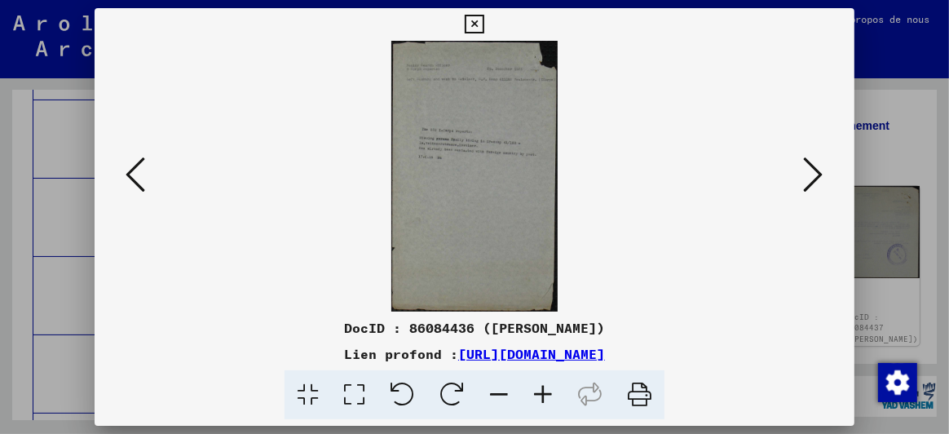
drag, startPoint x: 490, startPoint y: 171, endPoint x: 627, endPoint y: 147, distance: 139.1
click at [627, 147] on img at bounding box center [474, 176] width 648 height 271
click at [542, 391] on icon at bounding box center [543, 395] width 44 height 50
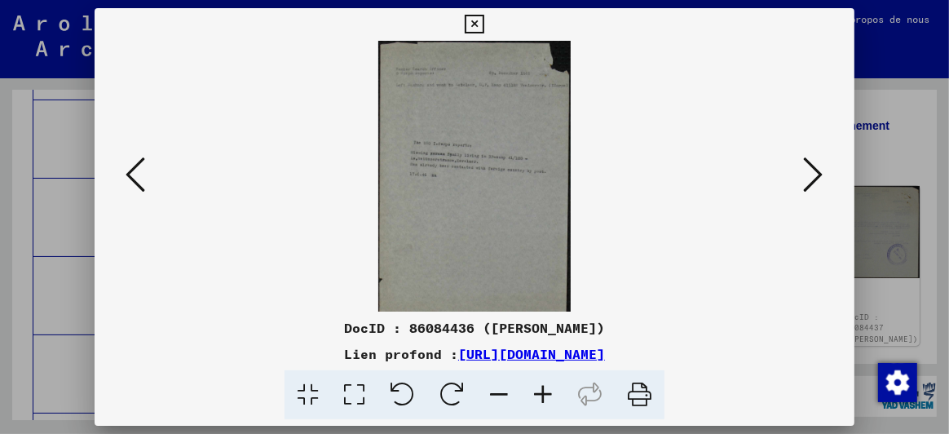
click at [542, 390] on icon at bounding box center [543, 395] width 44 height 50
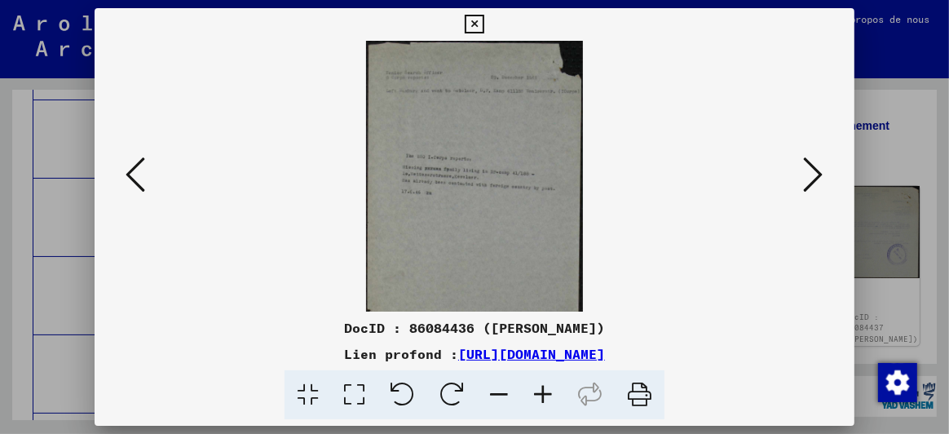
click at [543, 389] on icon at bounding box center [543, 395] width 44 height 50
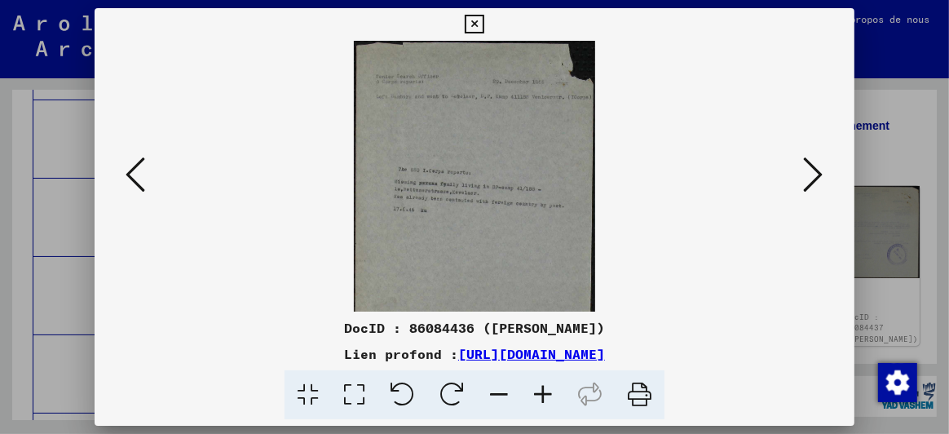
click at [544, 389] on icon at bounding box center [543, 395] width 44 height 50
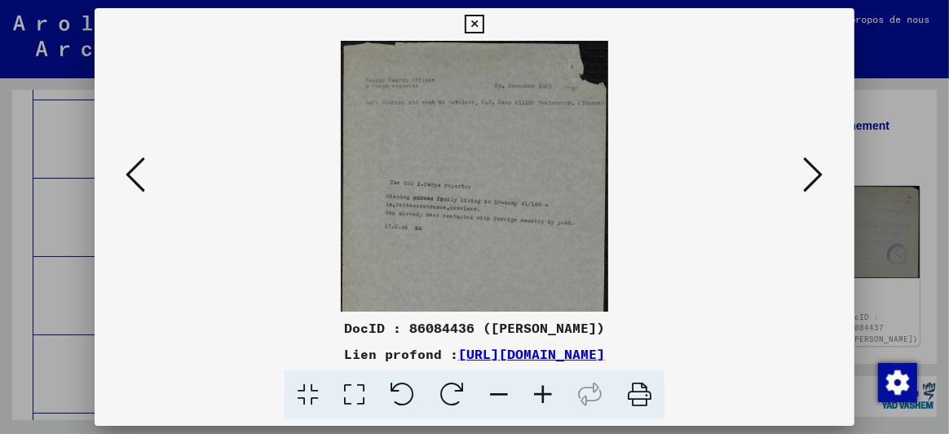
click at [130, 166] on icon at bounding box center [136, 174] width 20 height 39
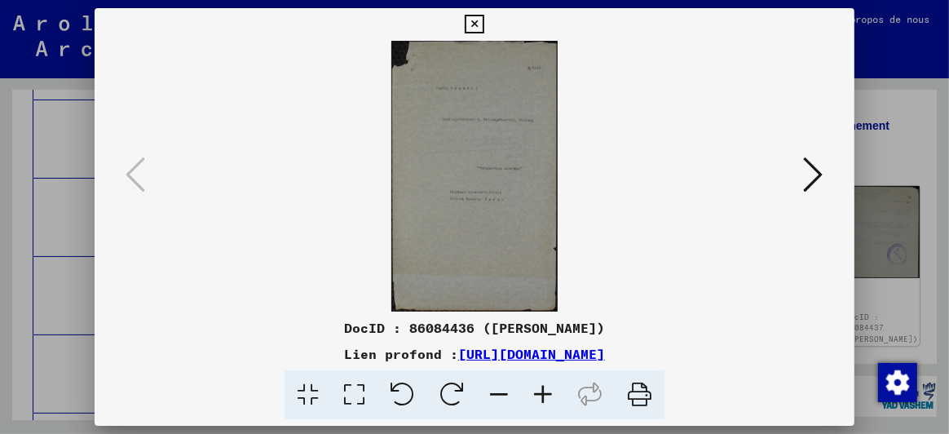
click at [534, 392] on icon at bounding box center [543, 395] width 44 height 50
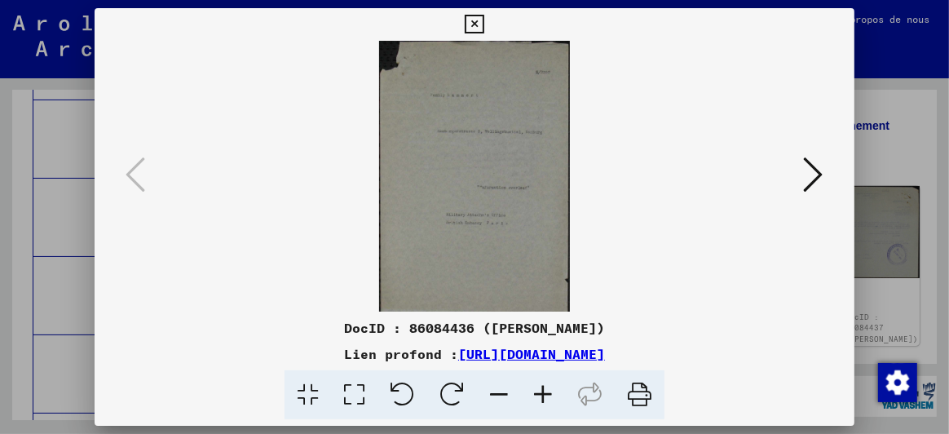
click at [534, 392] on icon at bounding box center [543, 395] width 44 height 50
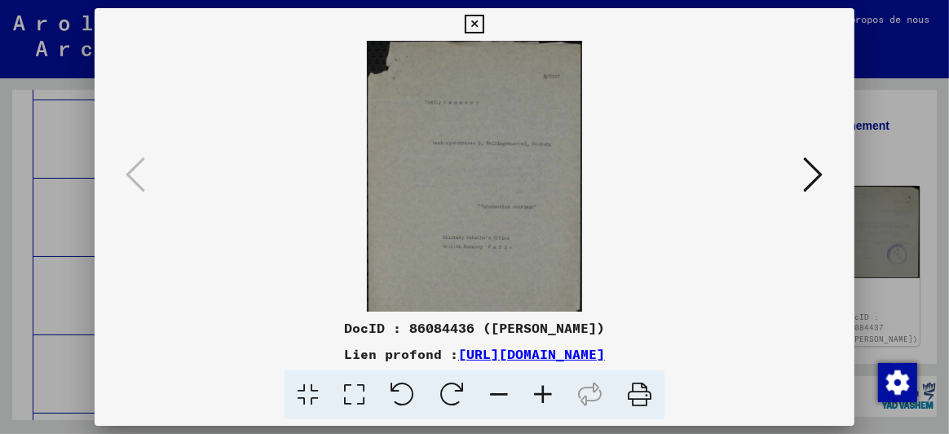
click at [535, 392] on icon at bounding box center [543, 395] width 44 height 50
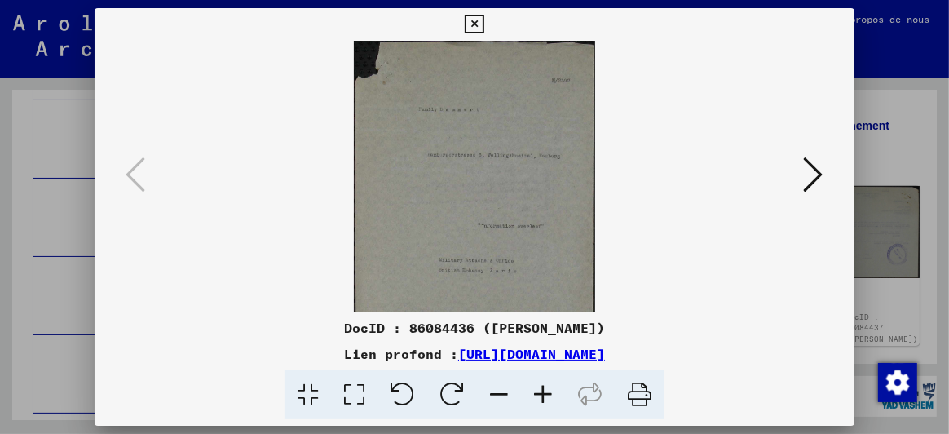
click at [535, 392] on icon at bounding box center [543, 395] width 44 height 50
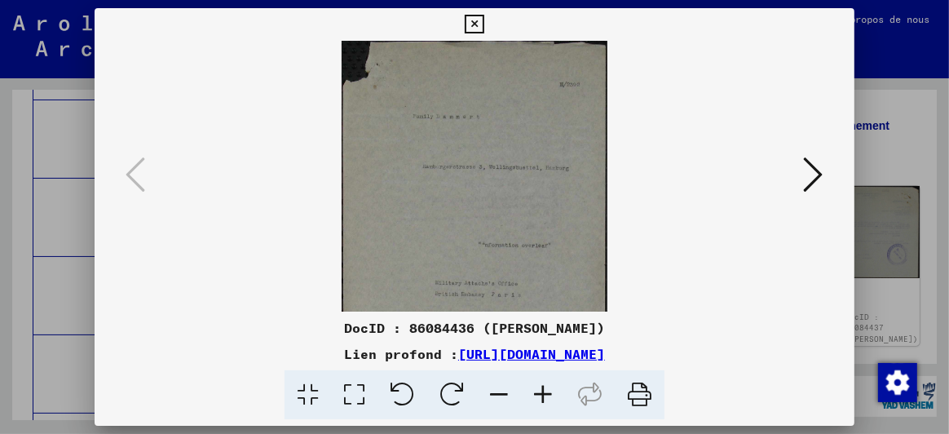
click at [812, 168] on icon at bounding box center [814, 174] width 20 height 39
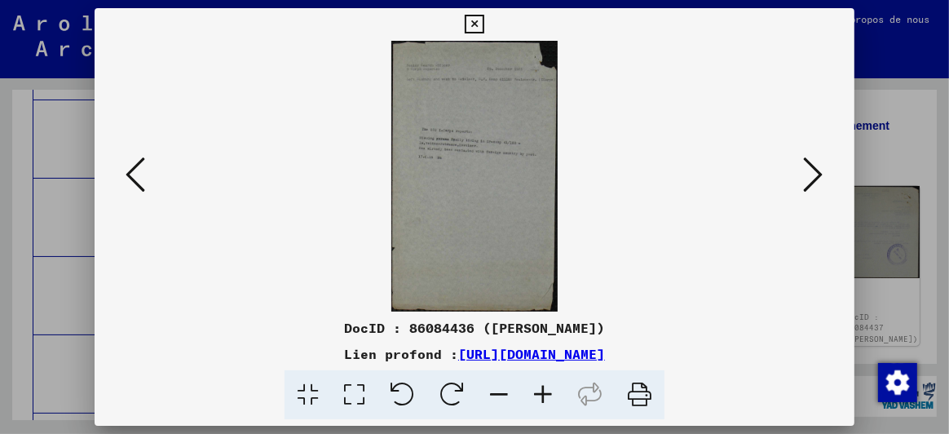
click at [818, 168] on icon at bounding box center [814, 174] width 20 height 39
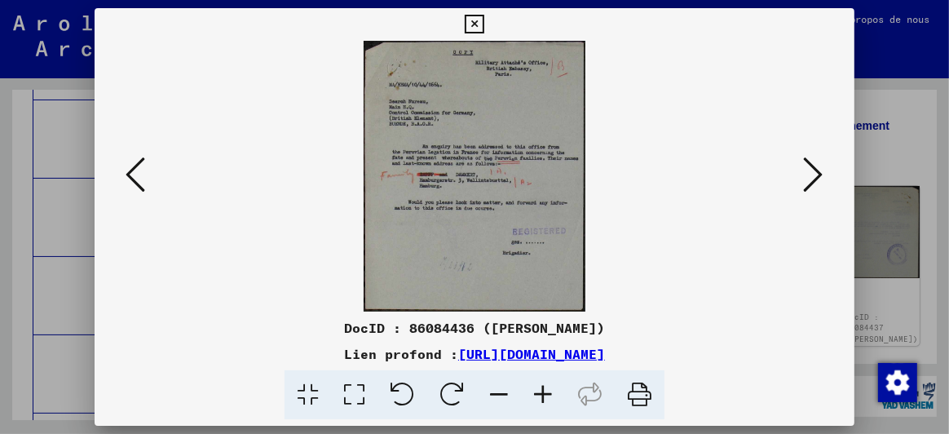
click at [540, 393] on icon at bounding box center [543, 395] width 44 height 50
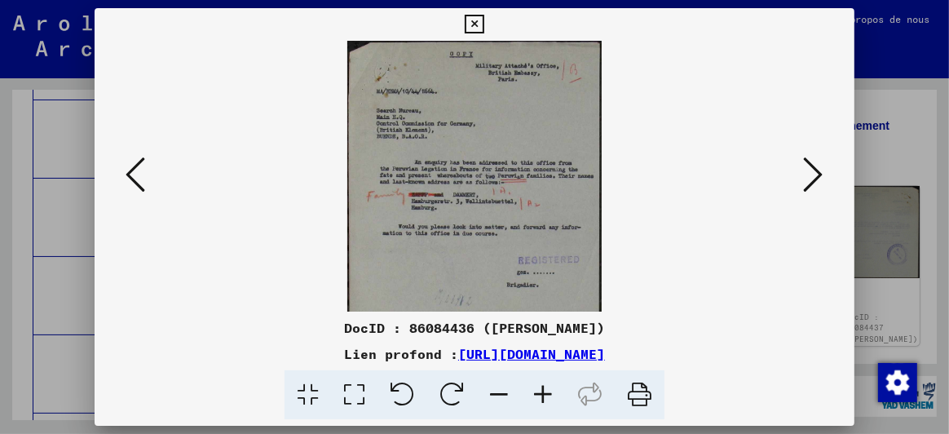
click at [540, 393] on icon at bounding box center [543, 395] width 44 height 50
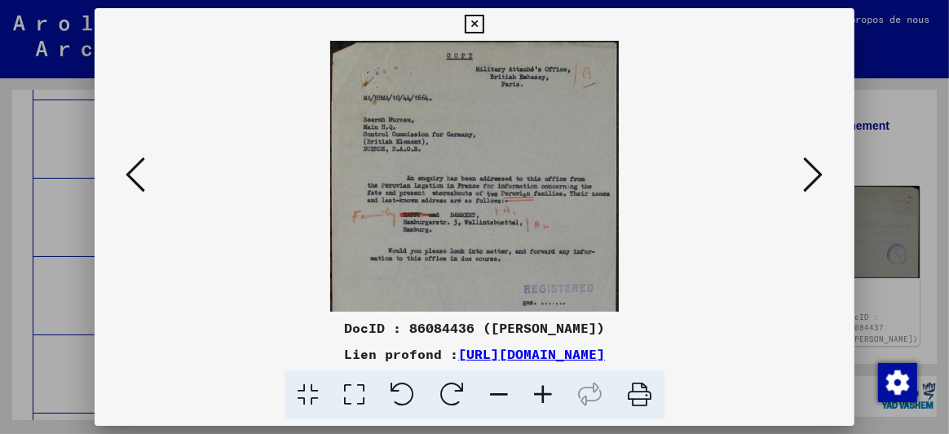
click at [541, 394] on icon at bounding box center [543, 395] width 44 height 50
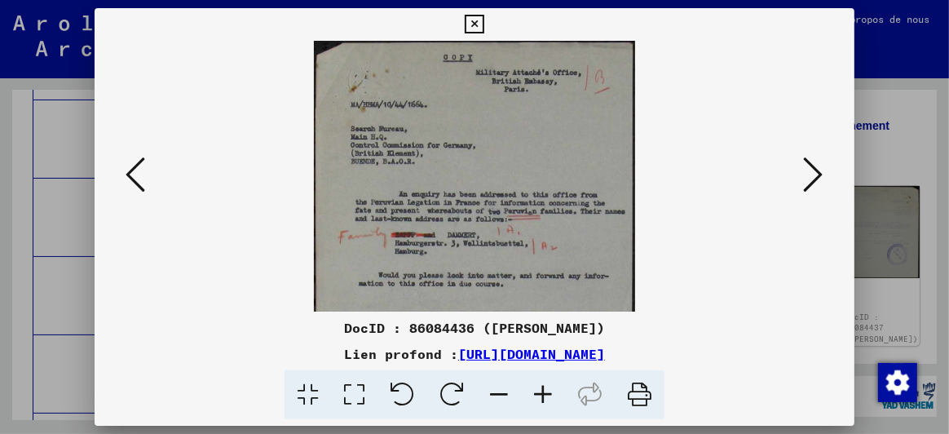
click at [818, 170] on icon at bounding box center [814, 174] width 20 height 39
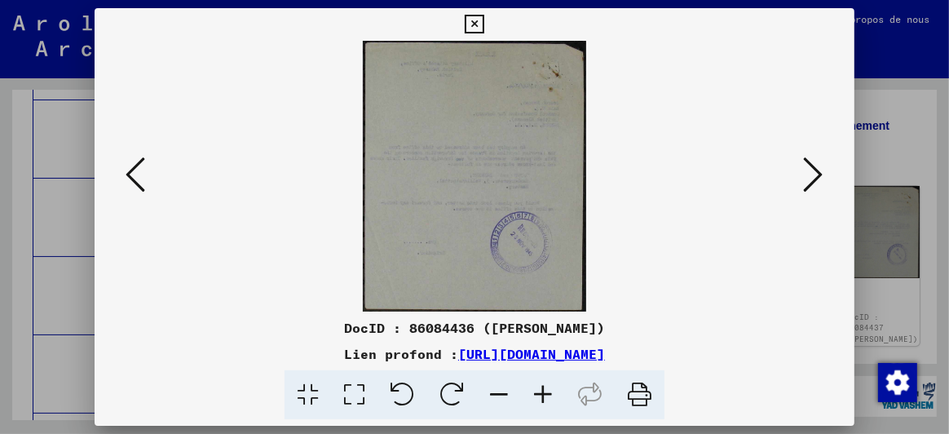
click at [541, 390] on icon at bounding box center [543, 395] width 44 height 50
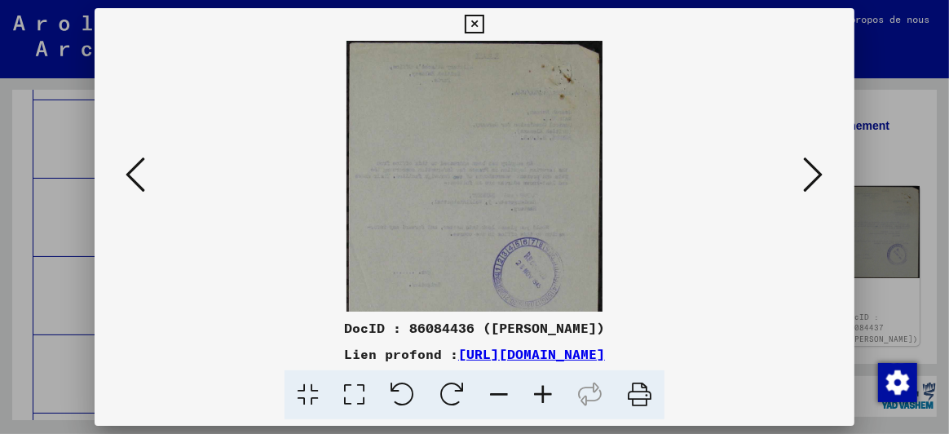
click at [541, 390] on icon at bounding box center [543, 395] width 44 height 50
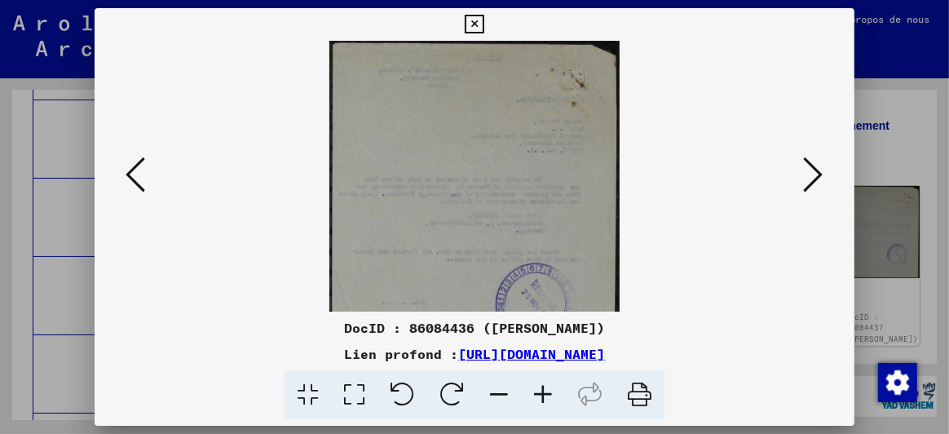
click at [541, 390] on icon at bounding box center [543, 395] width 44 height 50
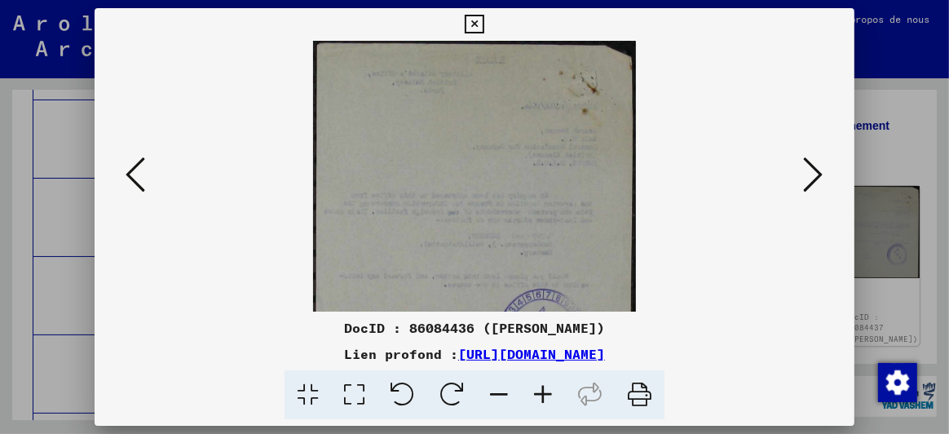
click at [124, 170] on button at bounding box center [135, 175] width 29 height 46
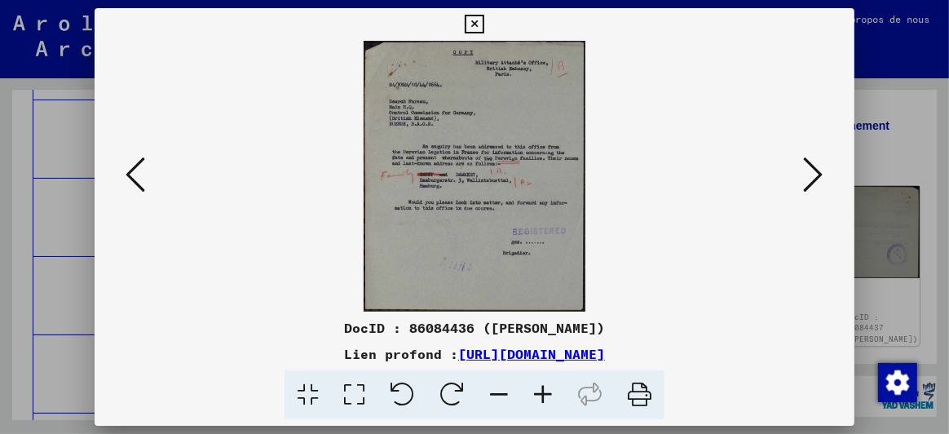
click at [818, 172] on icon at bounding box center [814, 174] width 20 height 39
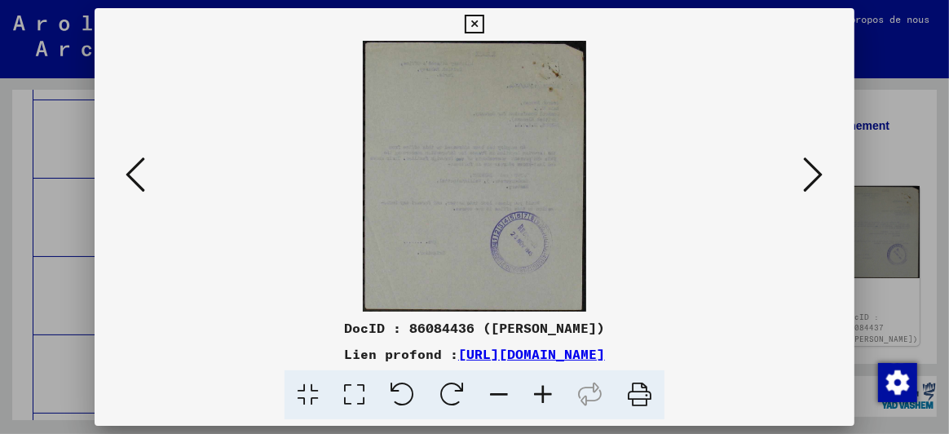
click at [821, 172] on icon at bounding box center [814, 174] width 20 height 39
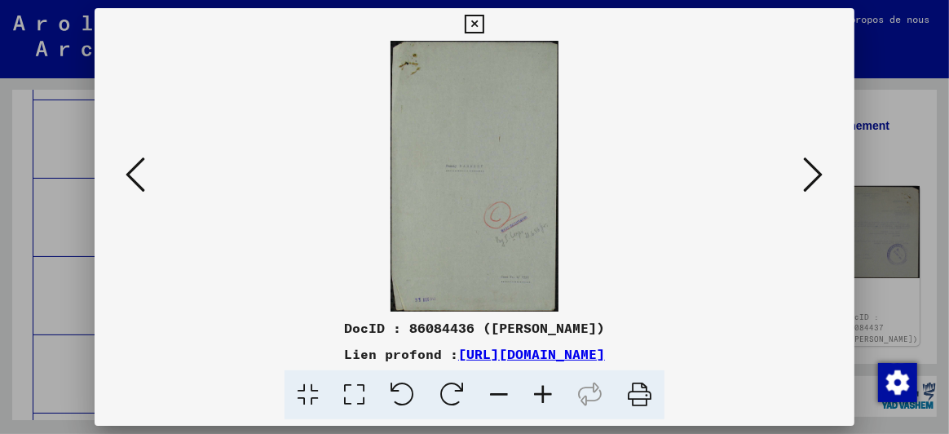
click at [820, 174] on icon at bounding box center [814, 174] width 20 height 39
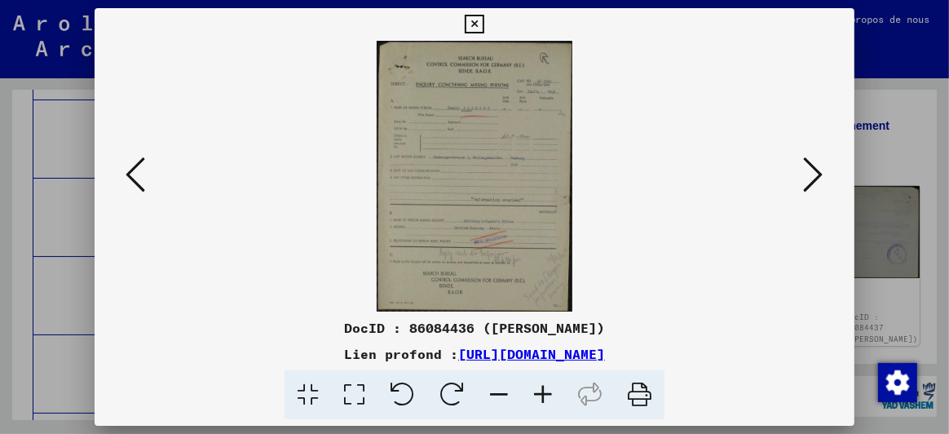
click at [806, 176] on icon at bounding box center [814, 174] width 20 height 39
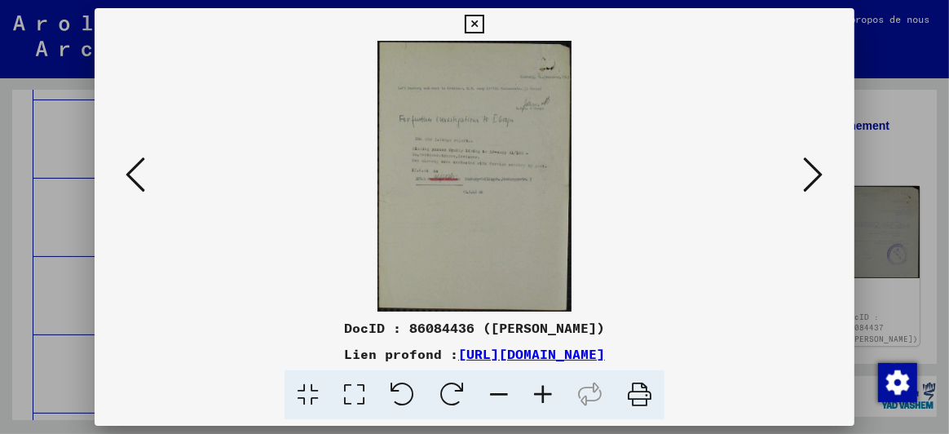
click at [544, 390] on icon at bounding box center [543, 395] width 44 height 50
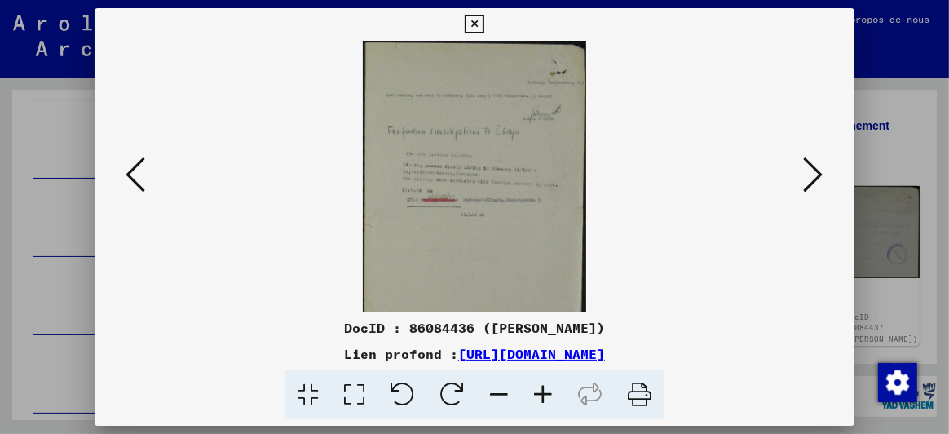
click at [544, 390] on icon at bounding box center [543, 395] width 44 height 50
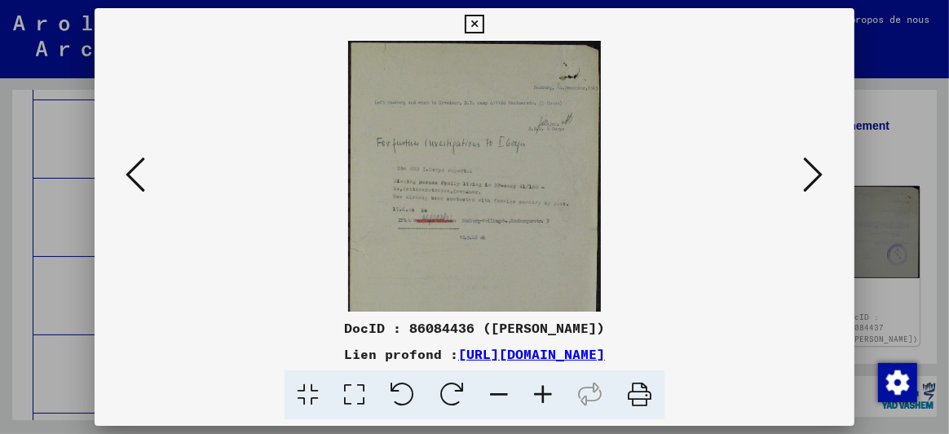
click at [545, 390] on icon at bounding box center [543, 395] width 44 height 50
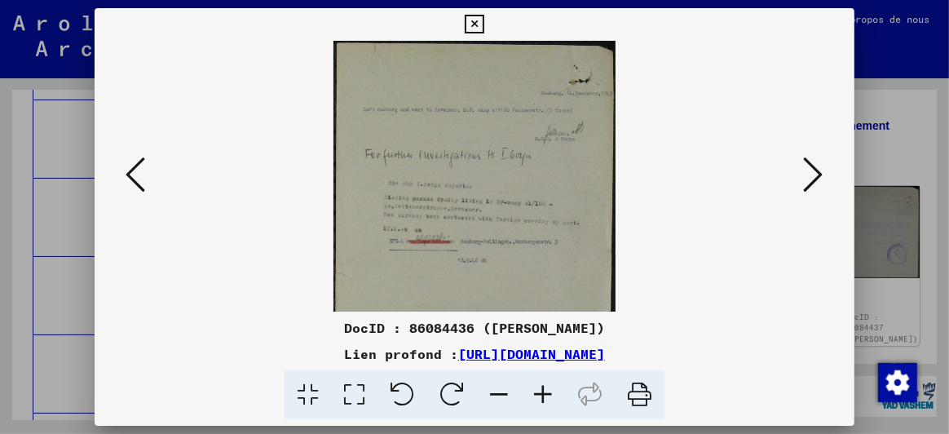
click at [546, 390] on icon at bounding box center [543, 395] width 44 height 50
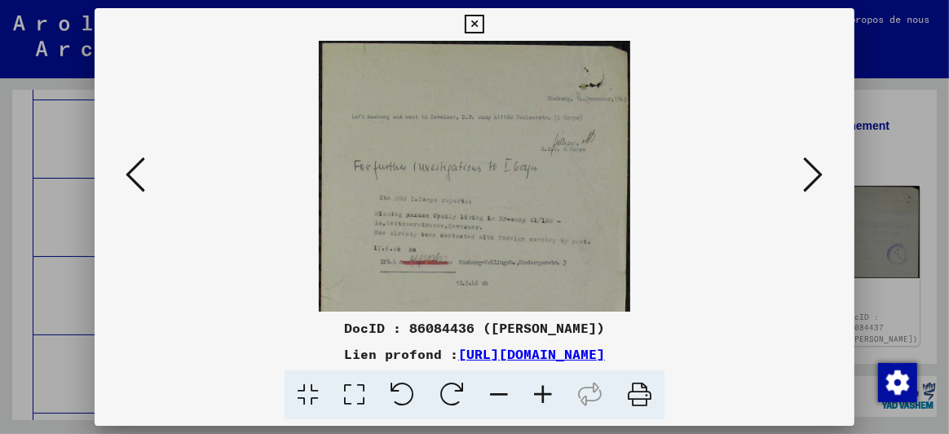
click at [816, 155] on icon at bounding box center [814, 174] width 20 height 39
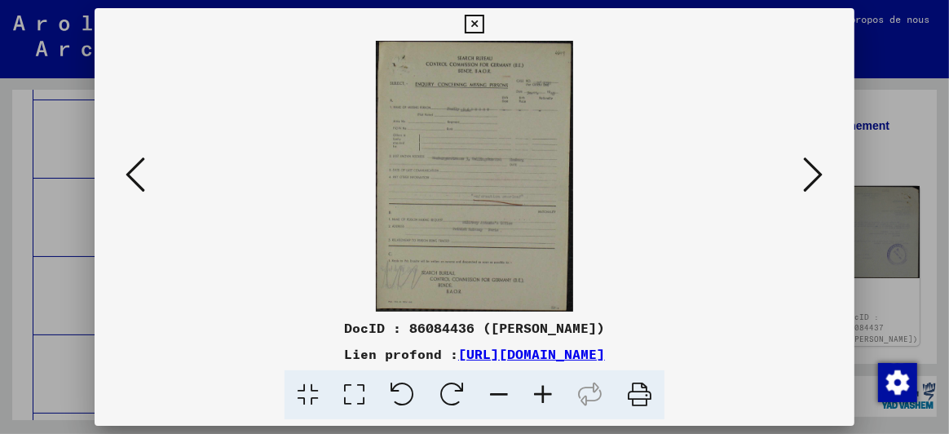
click at [545, 391] on icon at bounding box center [543, 395] width 44 height 50
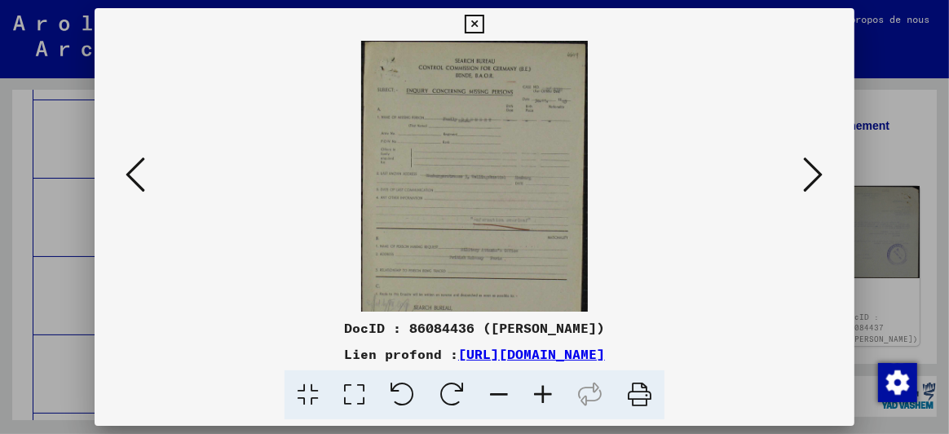
click at [545, 391] on icon at bounding box center [543, 395] width 44 height 50
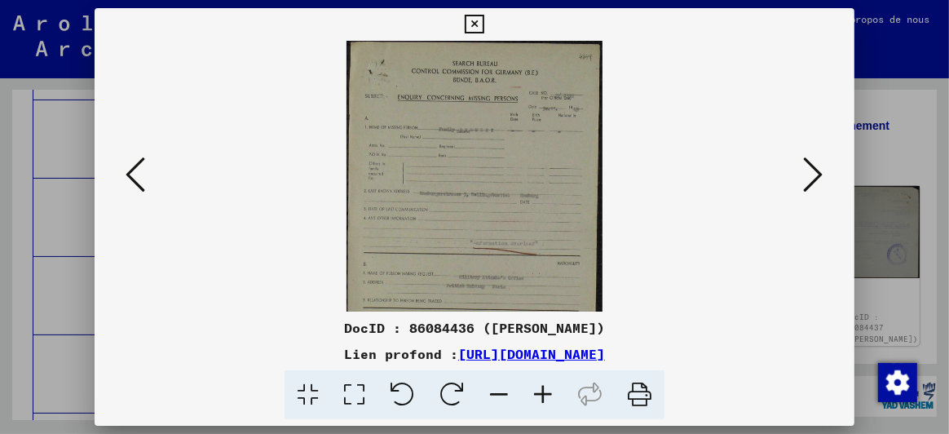
click at [545, 391] on icon at bounding box center [543, 395] width 44 height 50
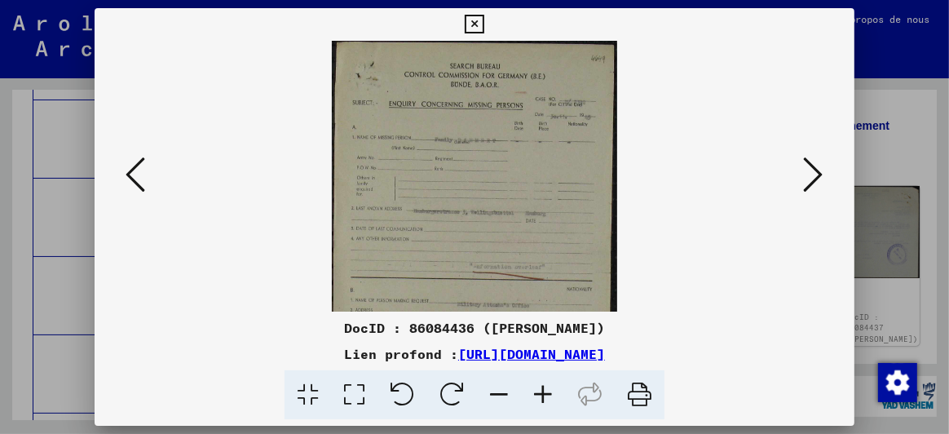
click at [545, 390] on icon at bounding box center [543, 395] width 44 height 50
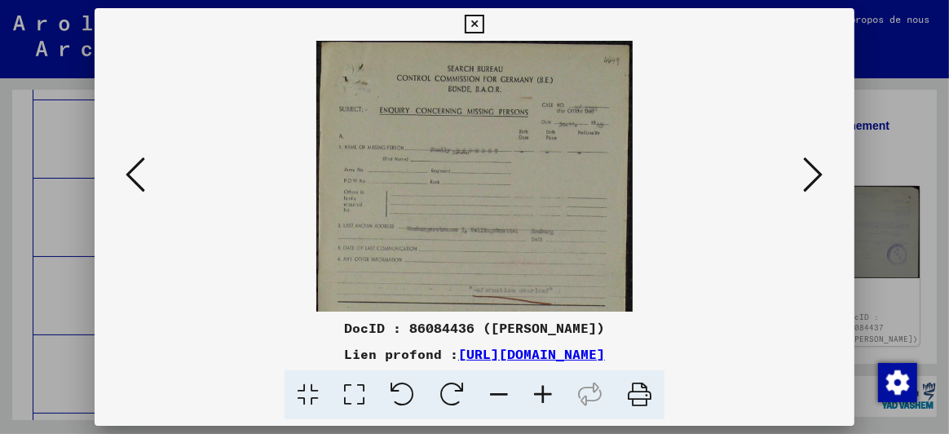
click at [816, 170] on icon at bounding box center [814, 174] width 20 height 39
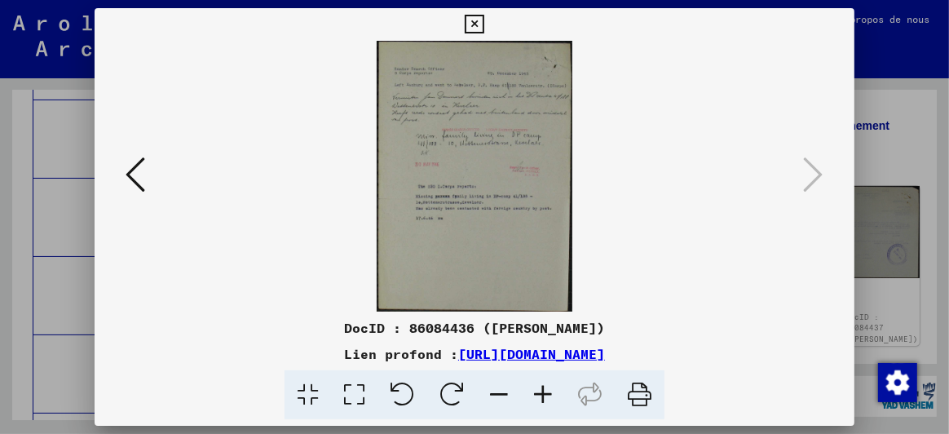
click at [549, 390] on icon at bounding box center [543, 395] width 44 height 50
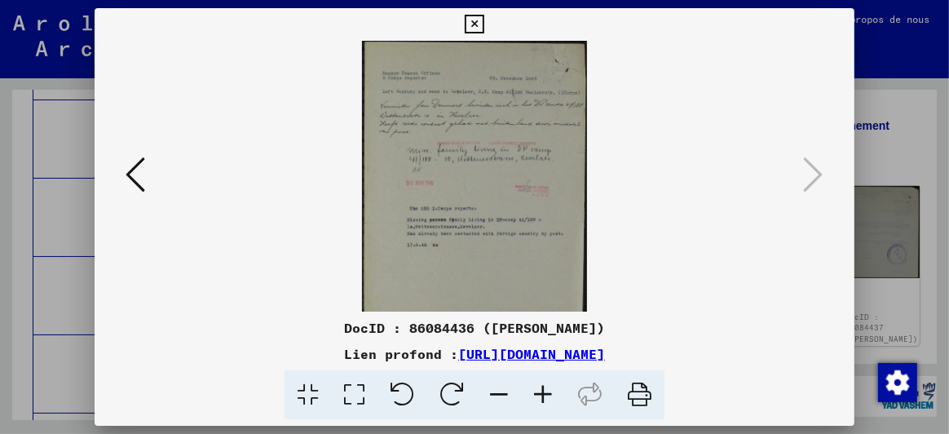
click at [549, 390] on icon at bounding box center [543, 395] width 44 height 50
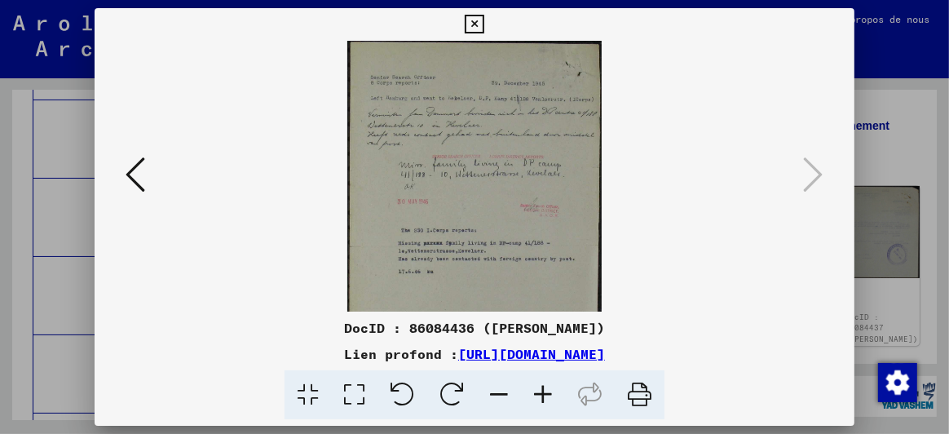
click at [549, 390] on icon at bounding box center [543, 395] width 44 height 50
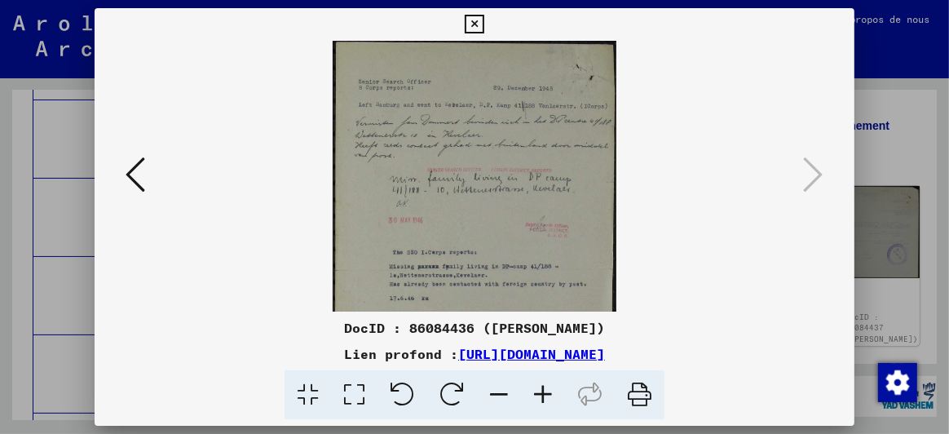
click at [472, 20] on icon at bounding box center [474, 25] width 19 height 20
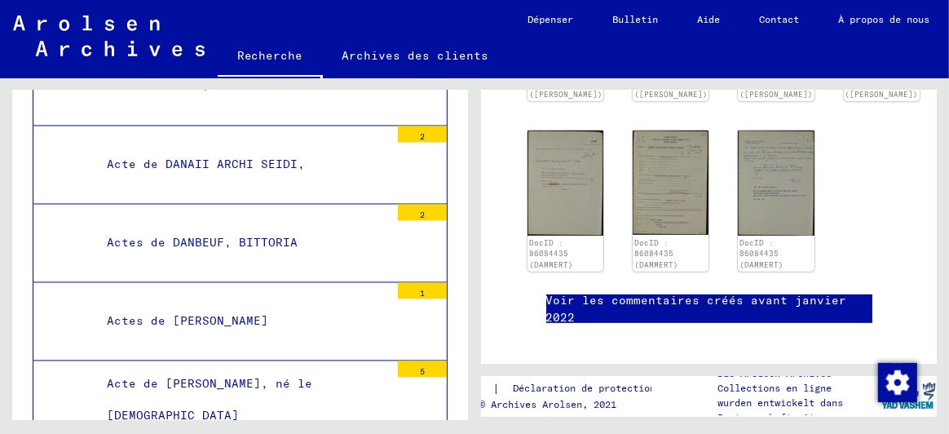
scroll to position [21618, 0]
